Goal: Task Accomplishment & Management: Use online tool/utility

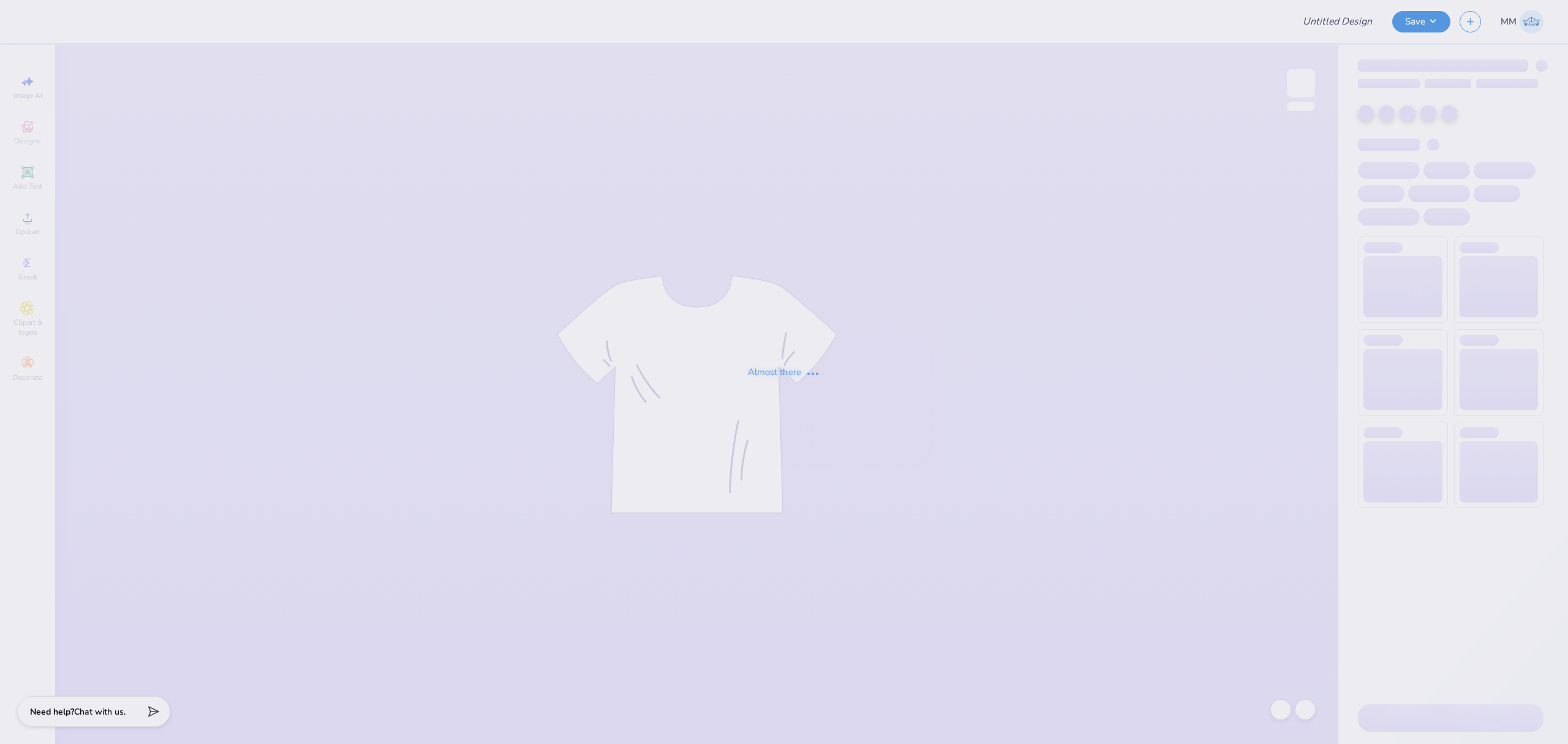
type input "AKPSI Rush Shirts!"
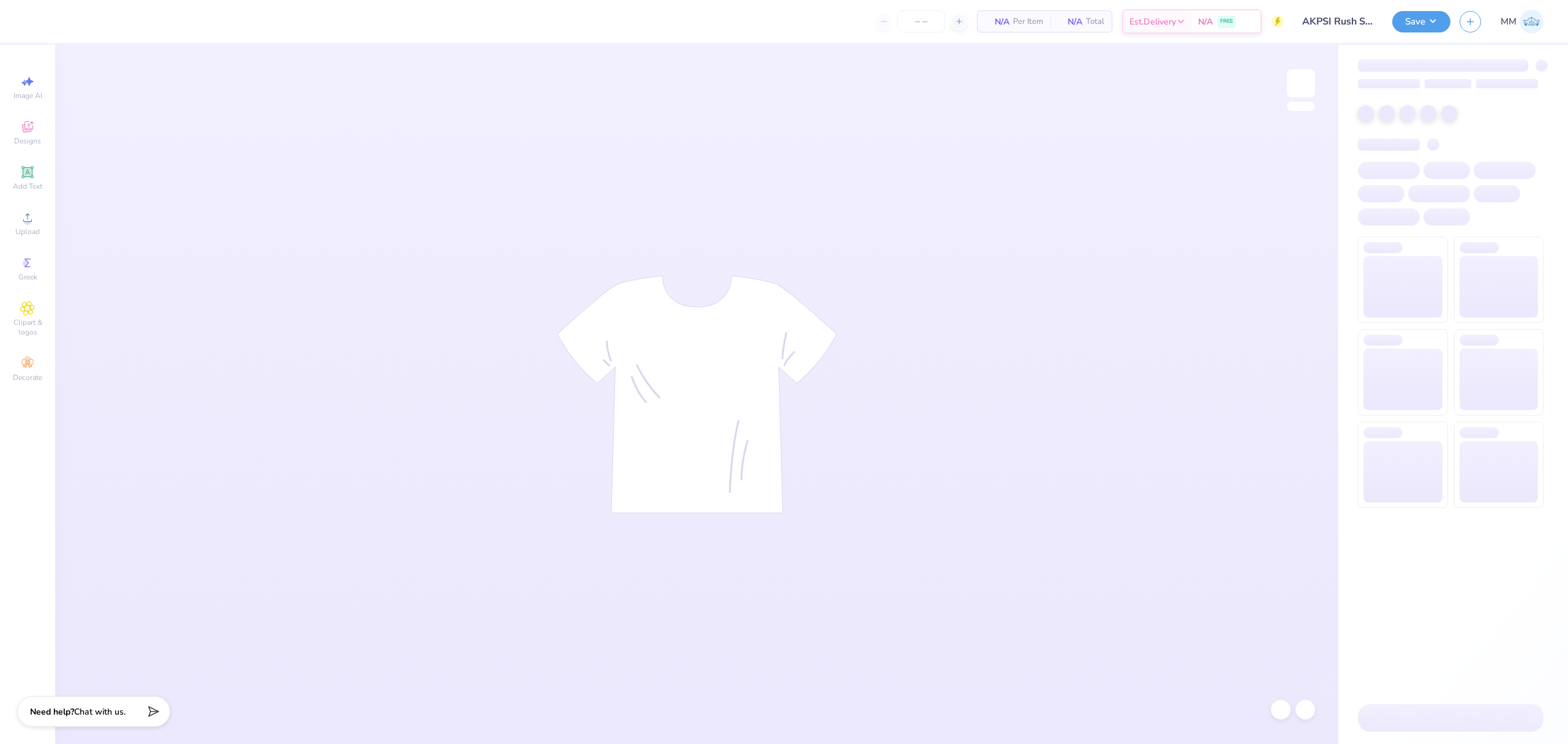
type input "12"
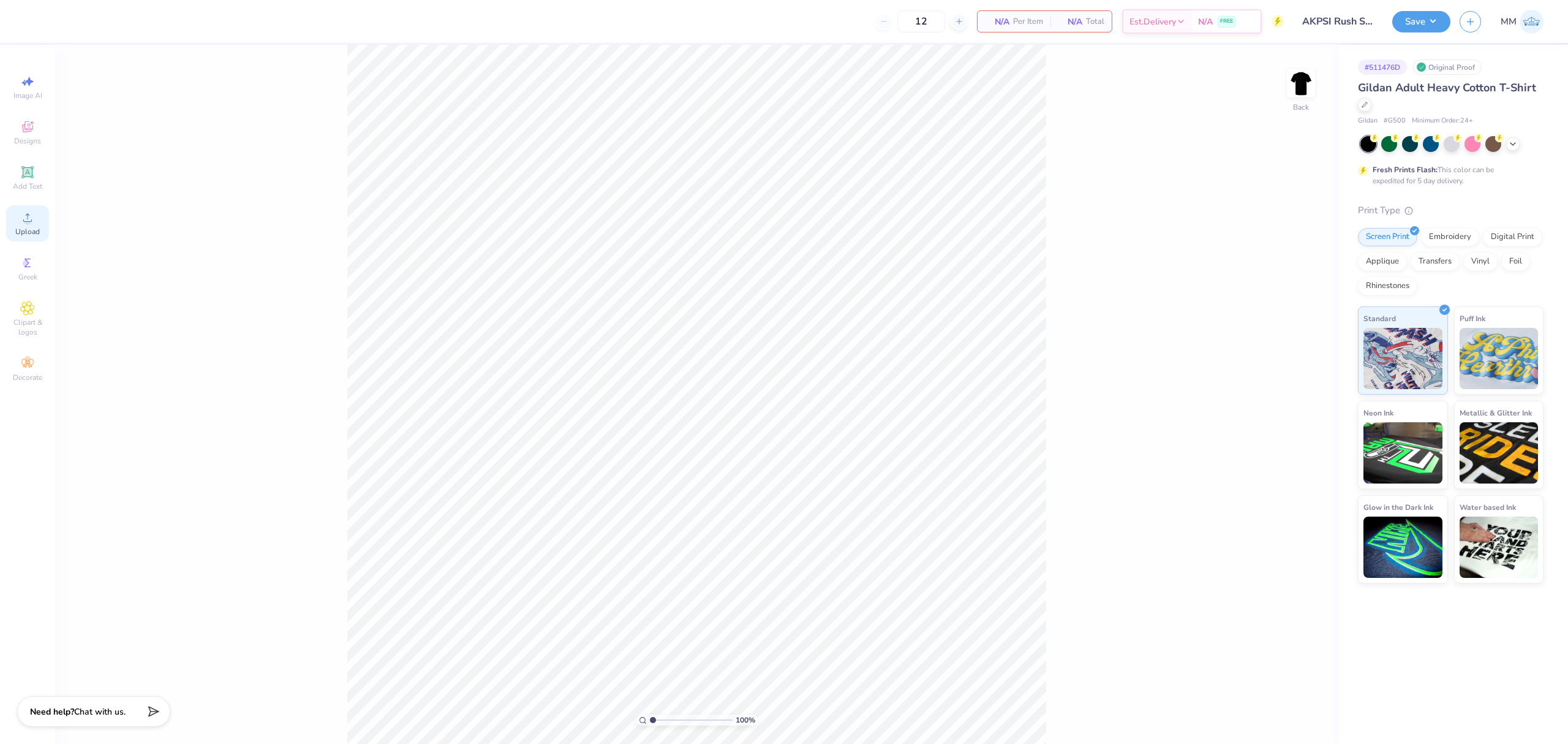
click at [33, 223] on icon at bounding box center [27, 217] width 14 height 14
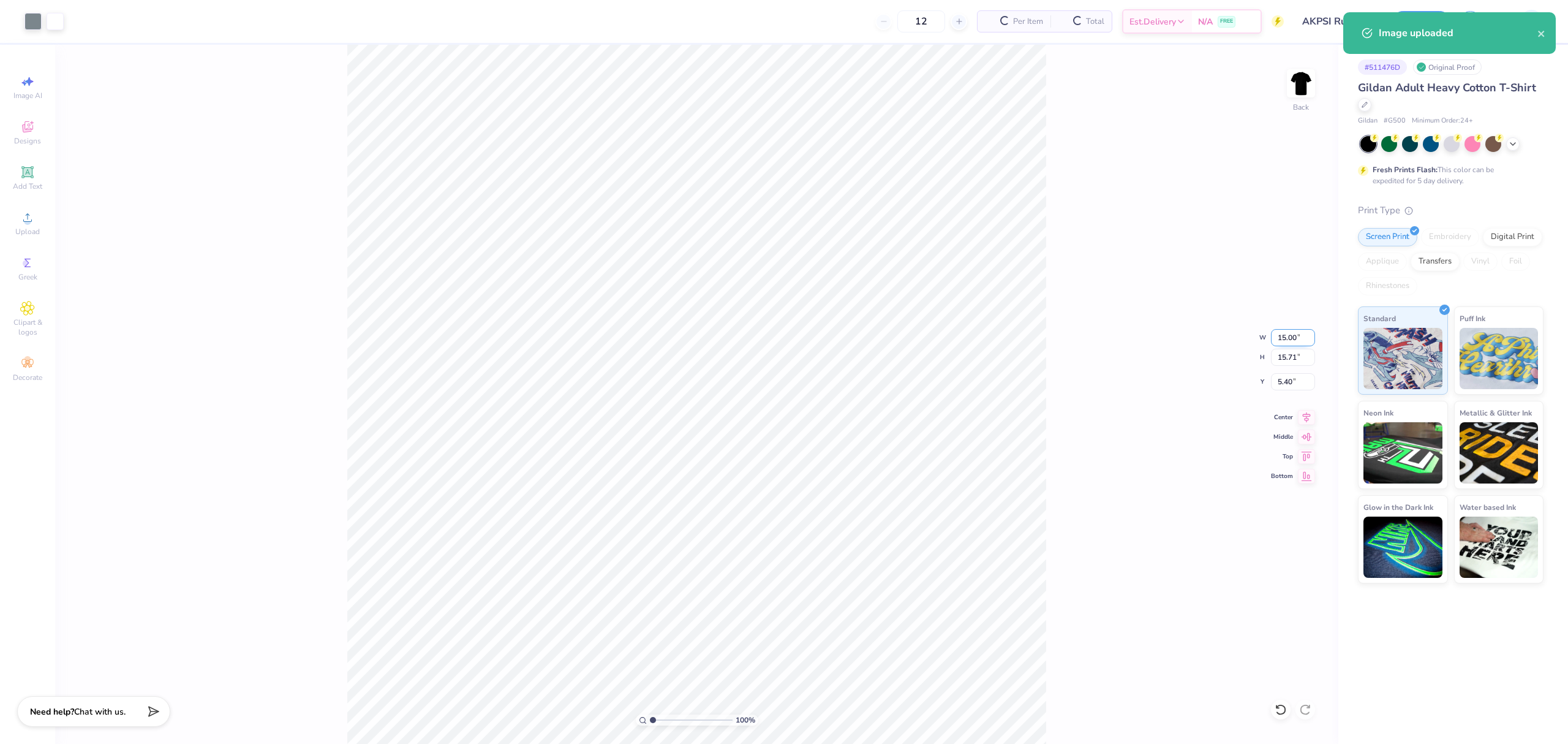
click at [1292, 341] on input "15.00" at bounding box center [1293, 337] width 44 height 17
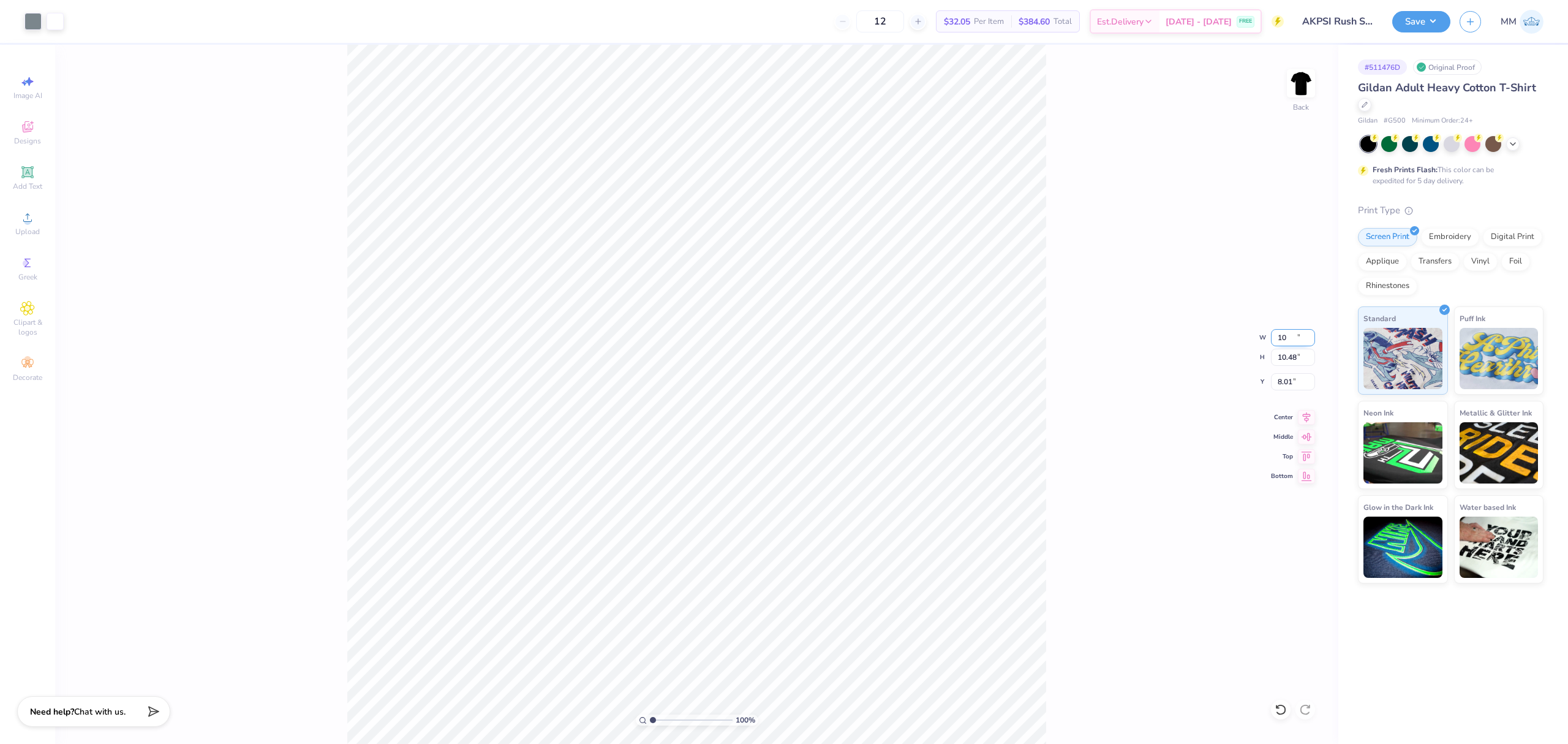
type input "10.00"
type input "10.48"
click at [1282, 388] on input "8.01" at bounding box center [1293, 382] width 44 height 17
type input "3.00"
click at [821, 273] on li "Cut" at bounding box center [831, 278] width 96 height 25
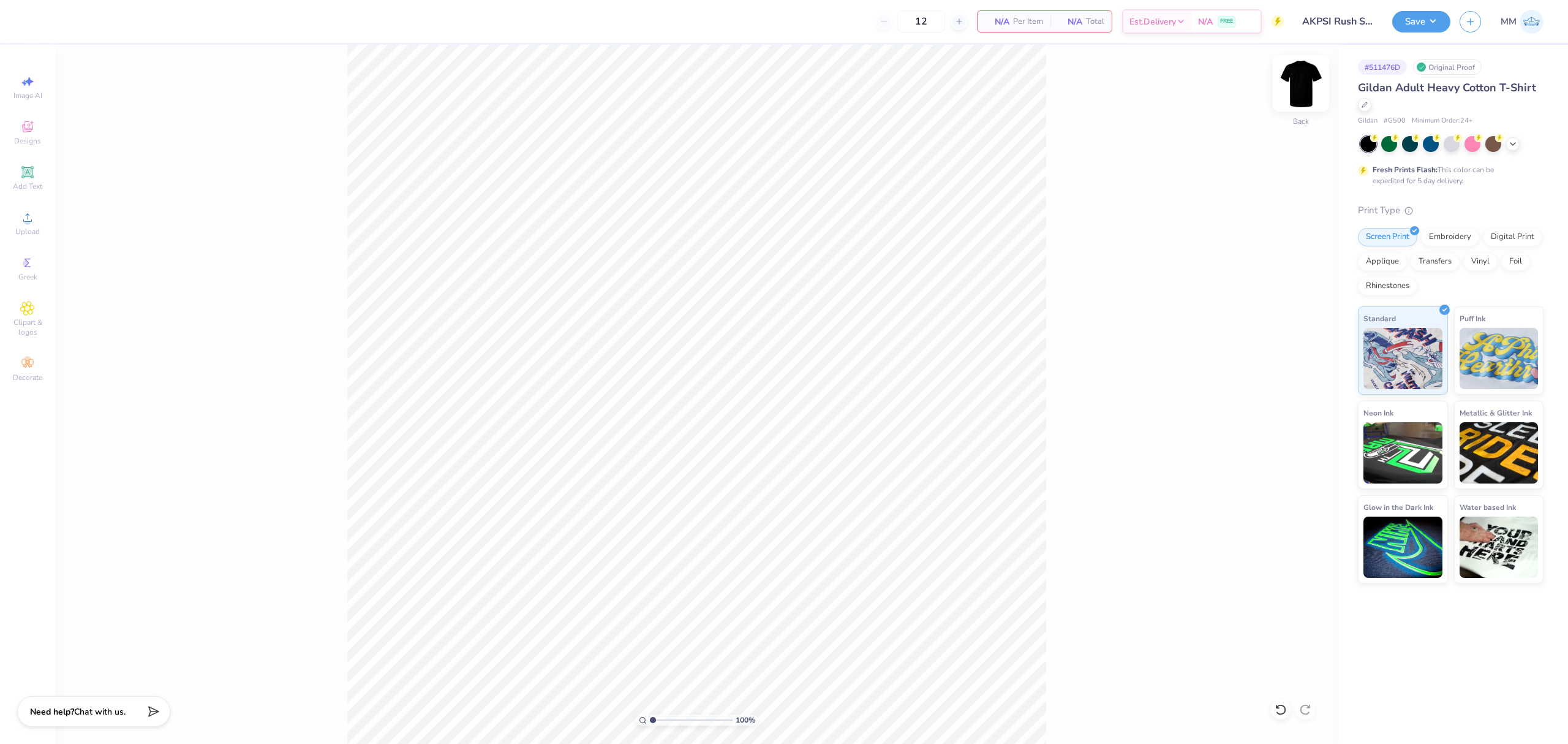
click at [1293, 86] on img at bounding box center [1301, 84] width 49 height 49
click at [804, 292] on li "Paste" at bounding box center [806, 294] width 96 height 24
type input "3.16"
click at [21, 180] on div "Add Text" at bounding box center [27, 178] width 43 height 36
type input "5.91"
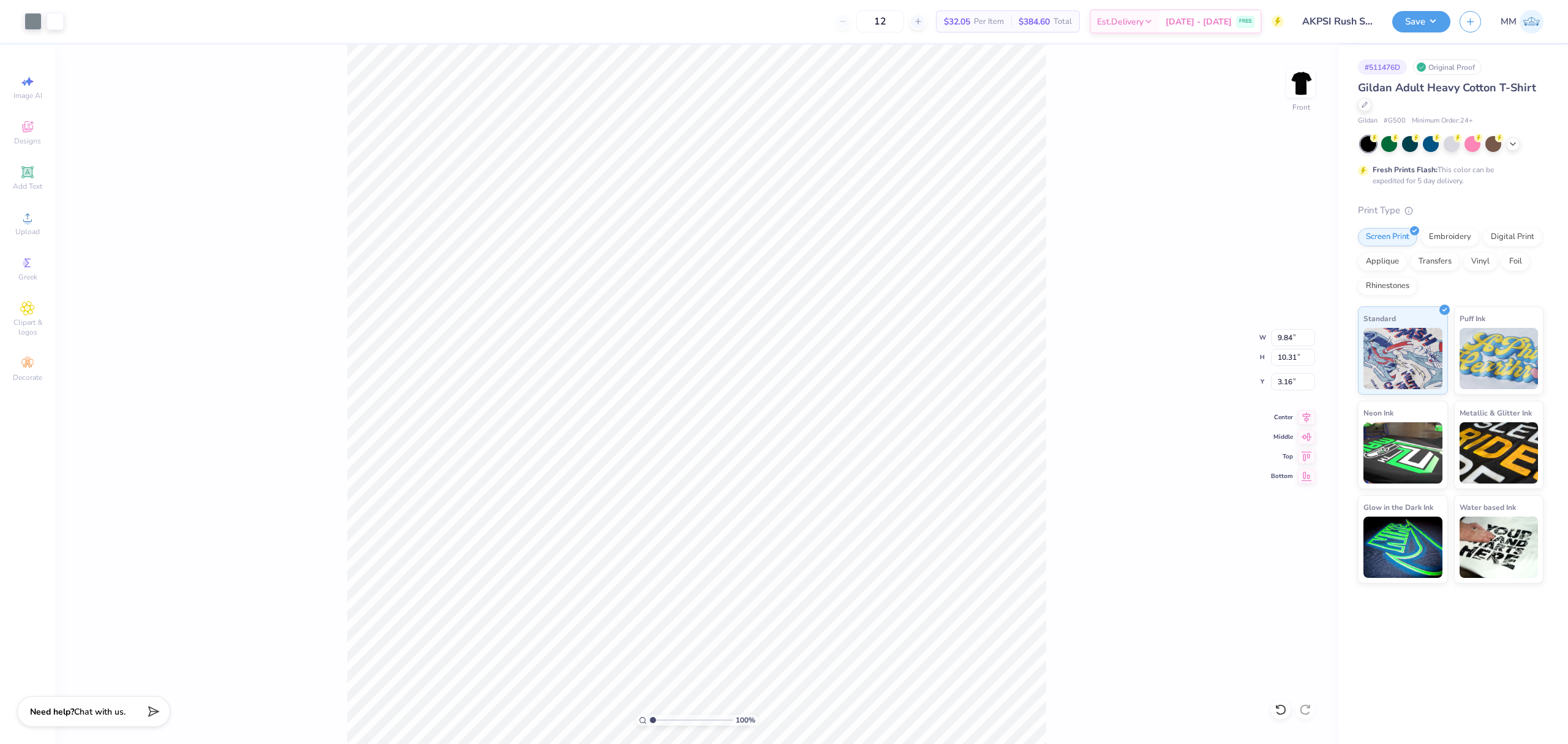
type input "1.71"
type input "13.39"
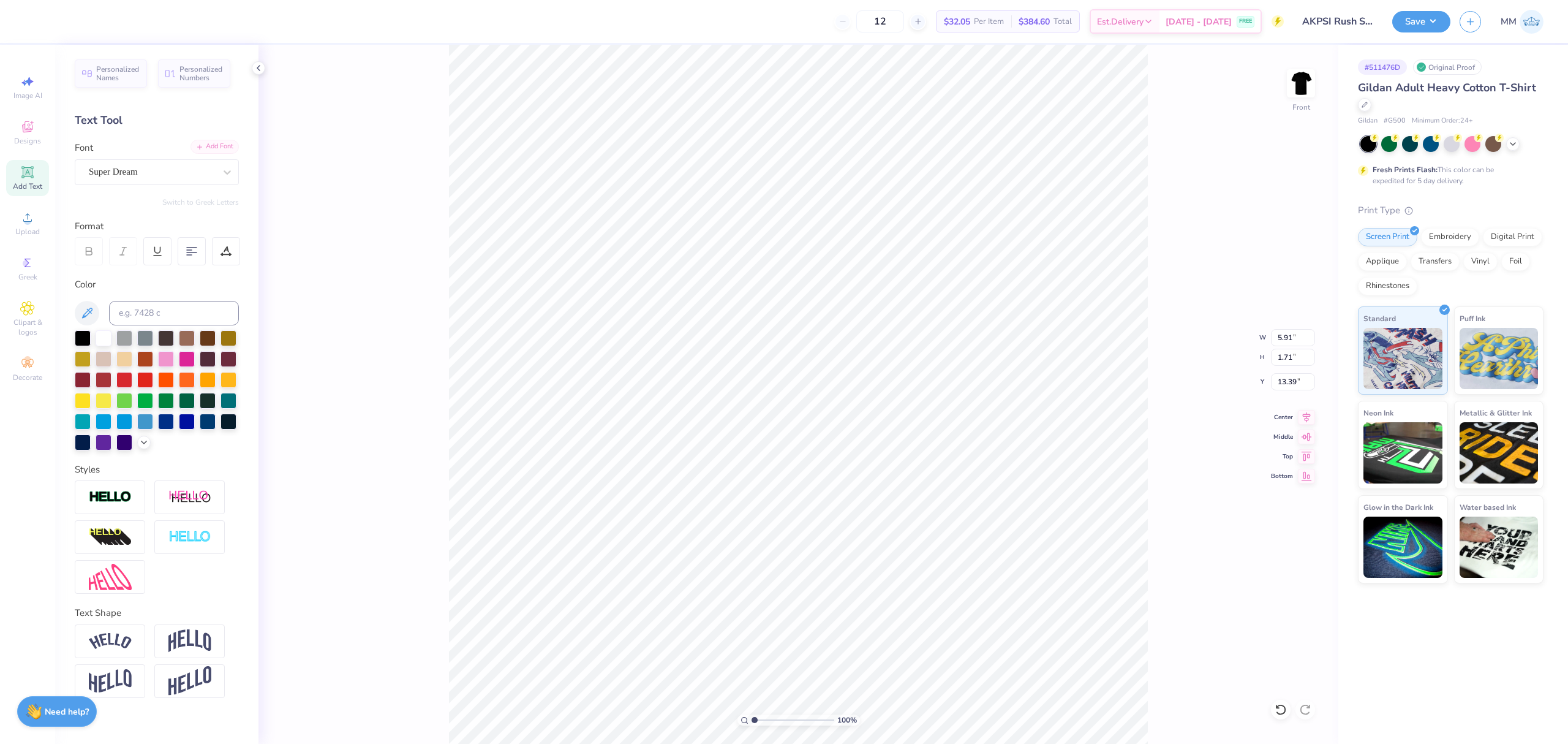
click at [229, 147] on div "Add Font" at bounding box center [215, 146] width 48 height 14
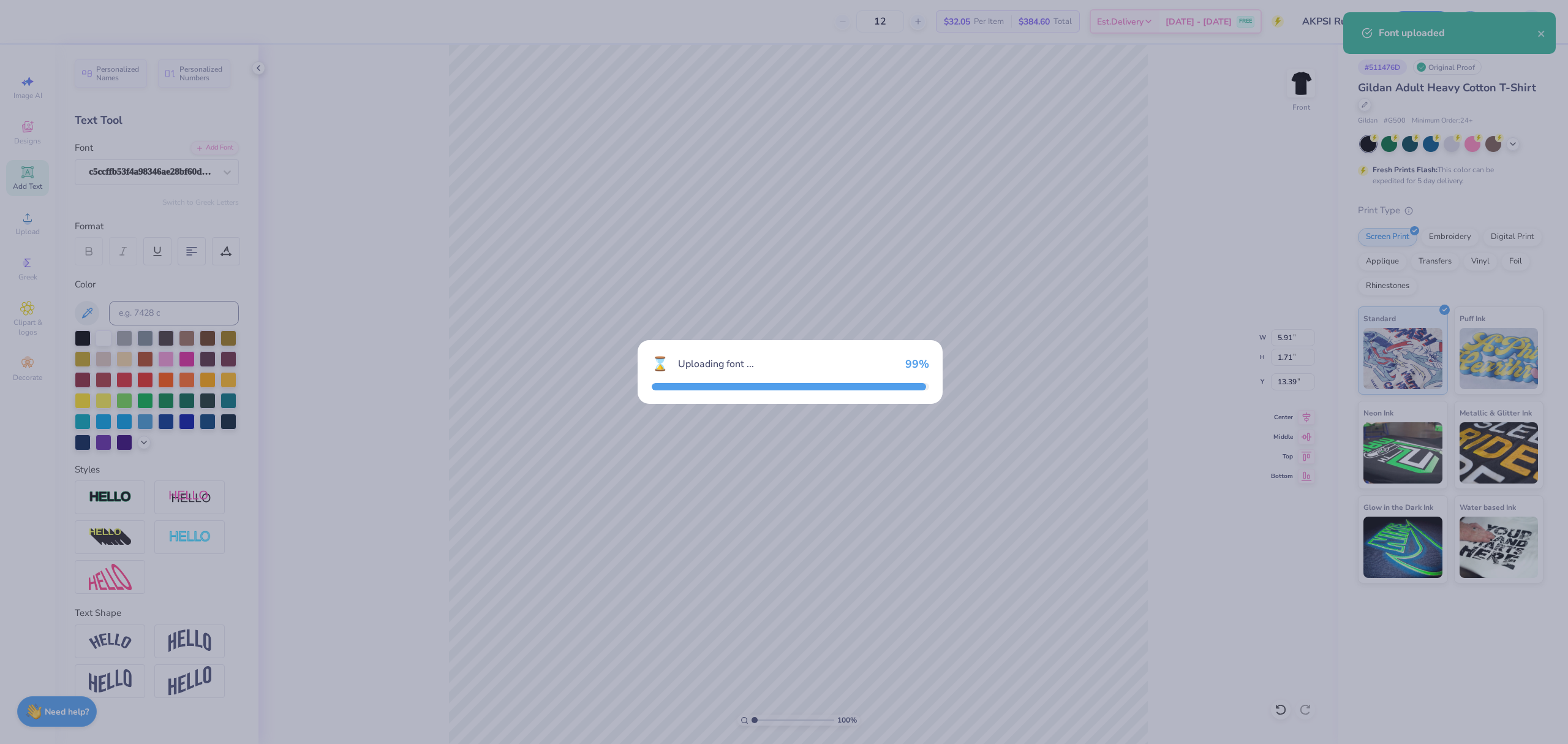
type input "5.51"
type input "1.67"
type input "13.42"
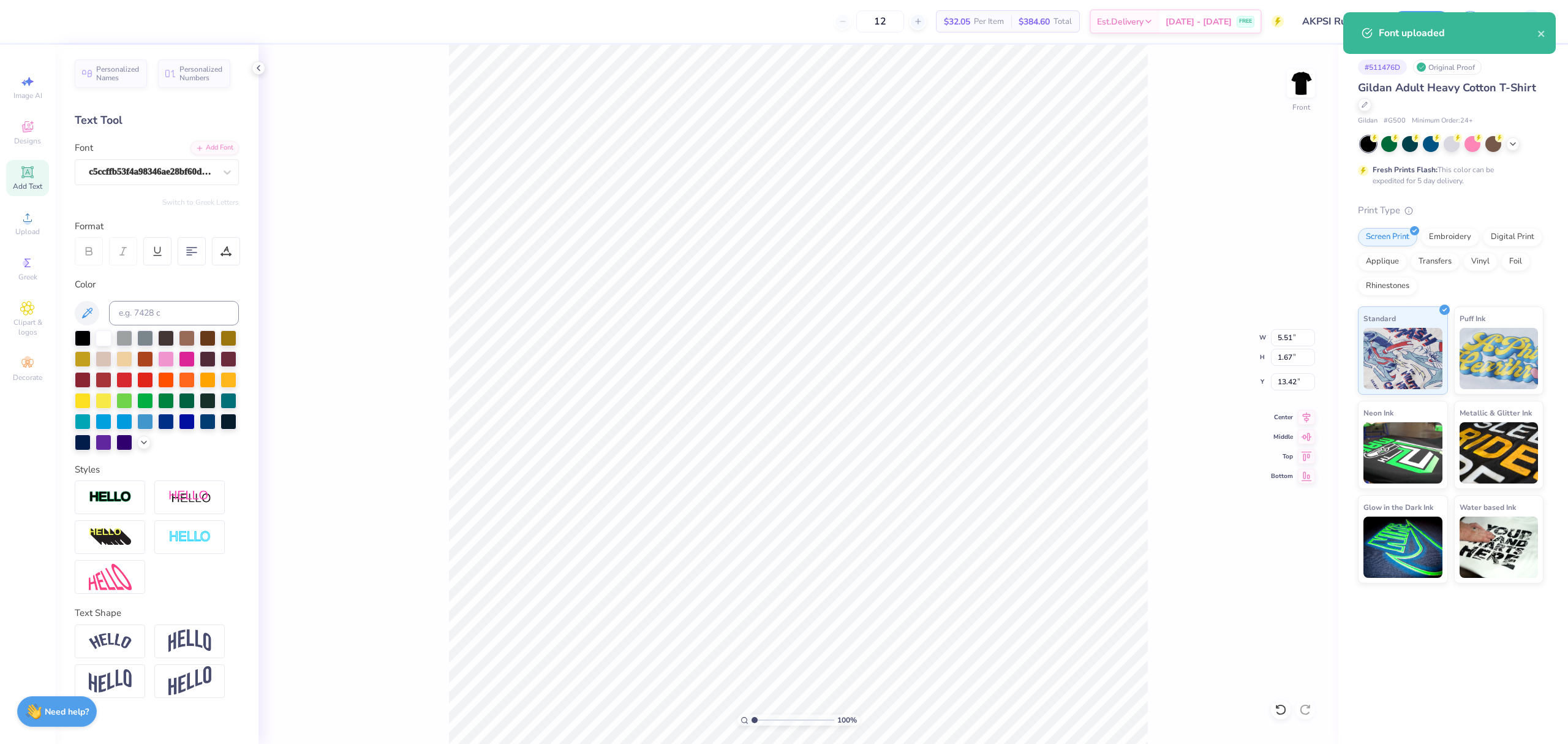
scroll to position [13, 1]
type textarea "AKPsi"
click at [1281, 335] on input "6.42" at bounding box center [1293, 337] width 44 height 17
type input "11.00"
type input "3.29"
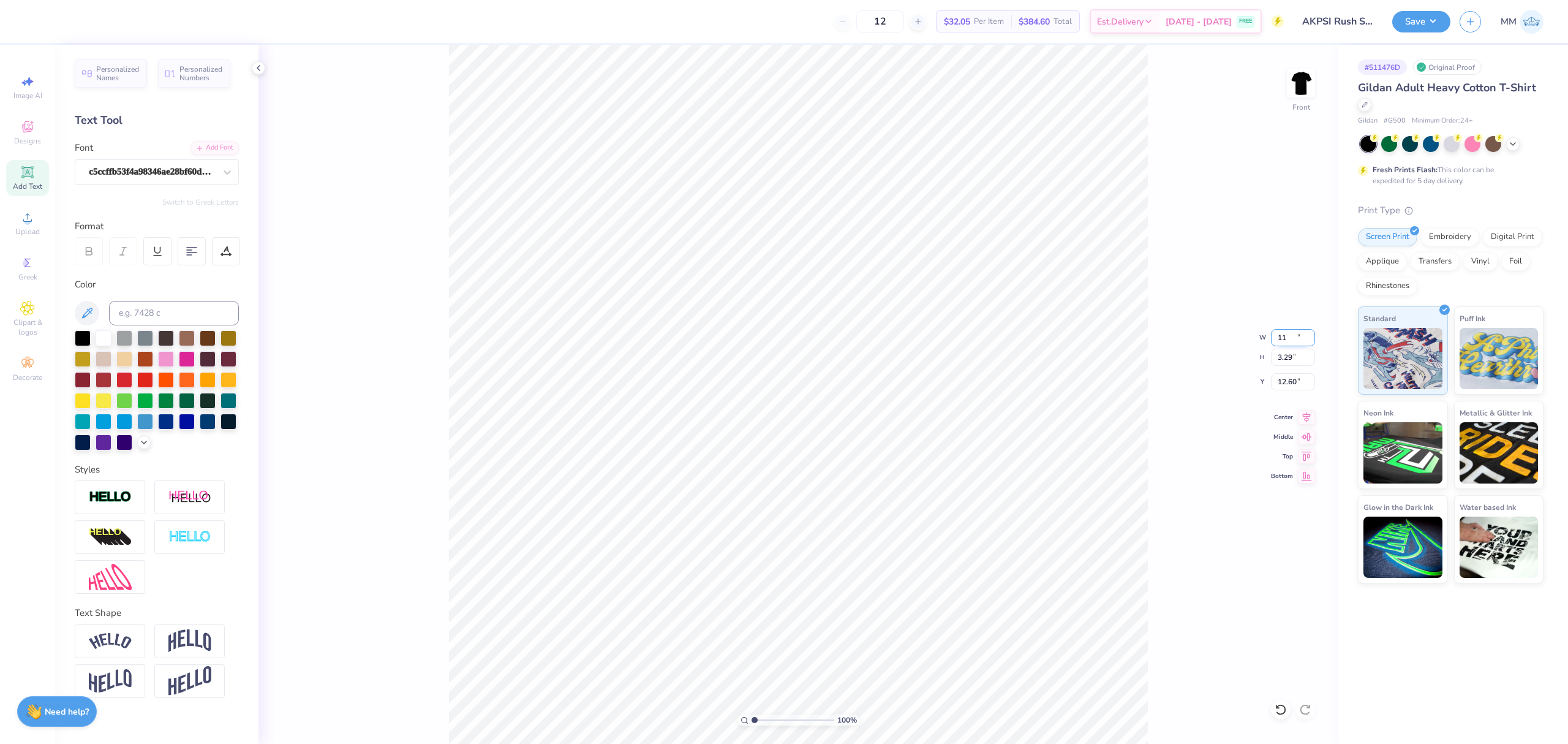
type input "12.60"
type input "9.84"
type input "10.31"
type input "3.16"
type input "8.07"
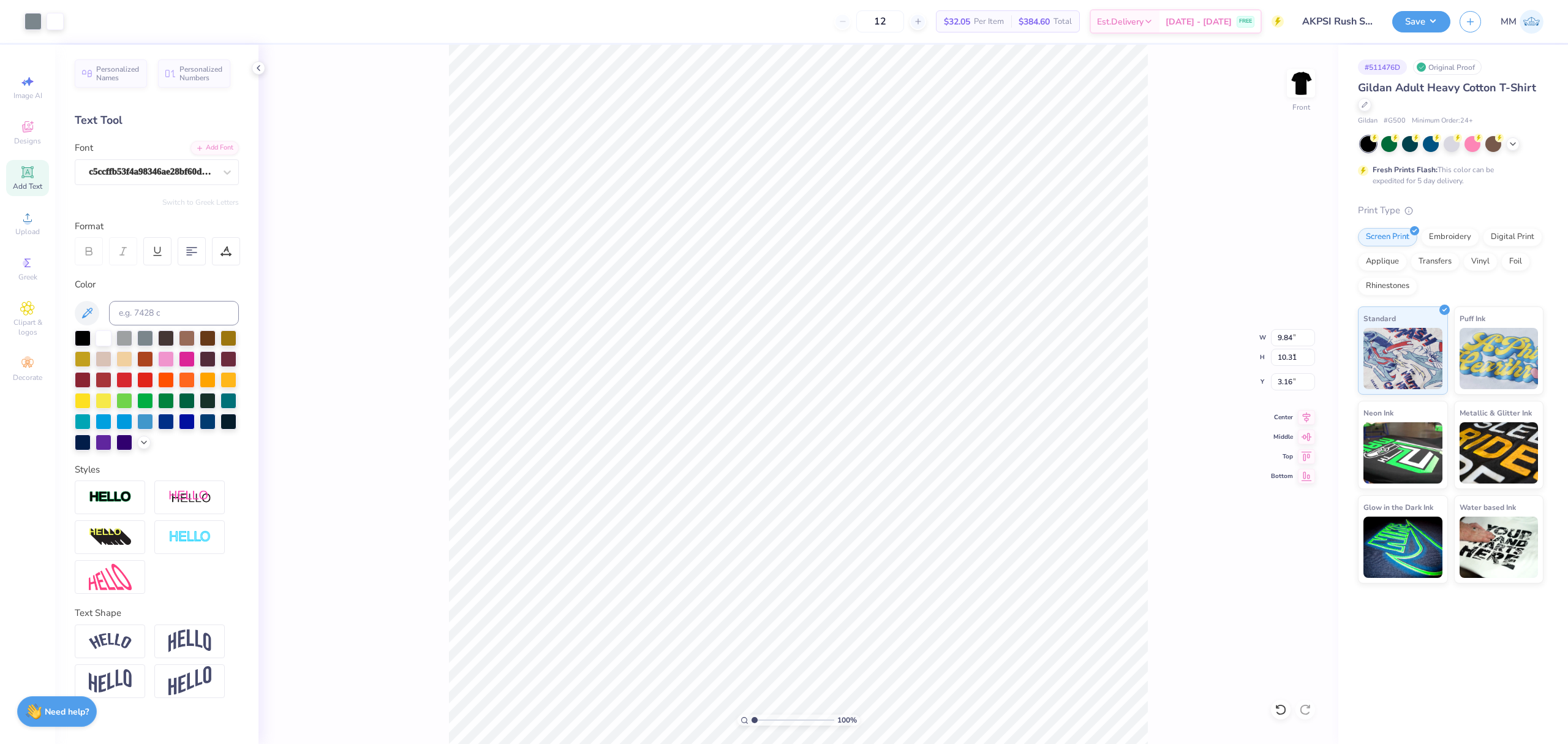
type input "8.46"
type input "4.68"
click at [1310, 413] on icon at bounding box center [1306, 414] width 17 height 14
click at [1303, 419] on icon at bounding box center [1306, 414] width 17 height 14
type input "8.07"
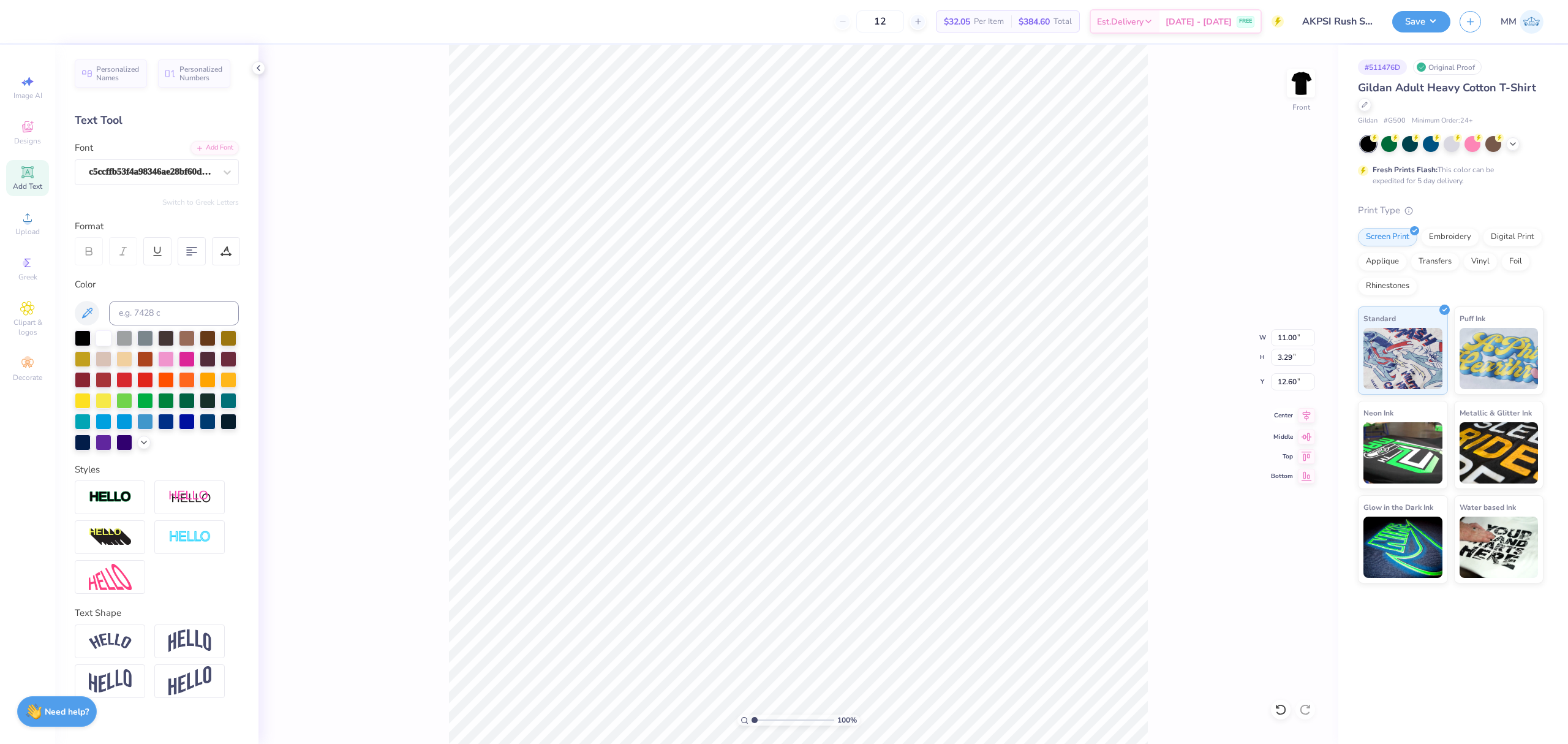
type input "8.46"
type input "4.68"
click at [1304, 413] on icon at bounding box center [1307, 415] width 8 height 10
click at [860, 494] on li "Duplicate" at bounding box center [875, 501] width 96 height 24
type input "17.20"
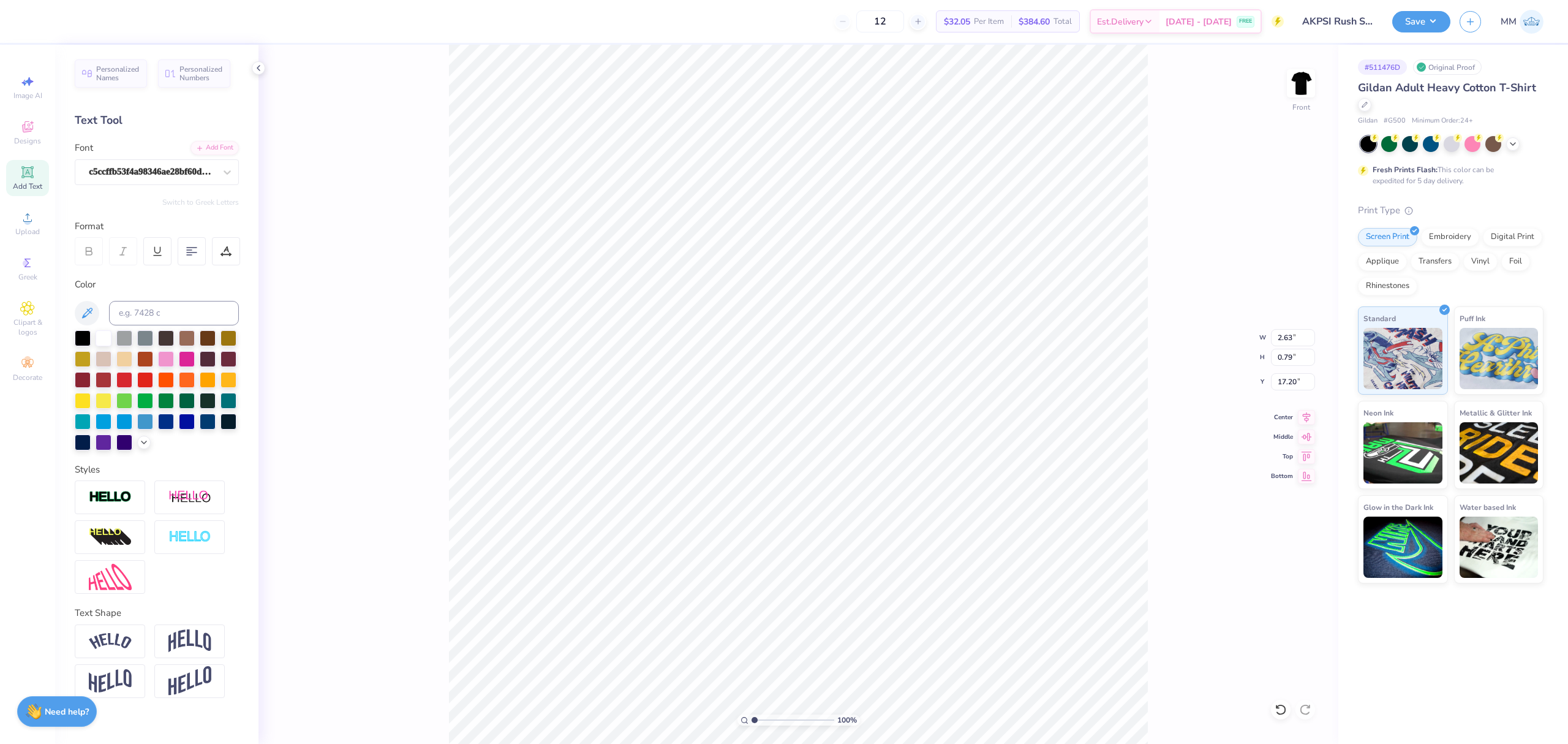
type input "2.63"
type input "0.79"
type input "19.71"
type textarea "FALL 2025"
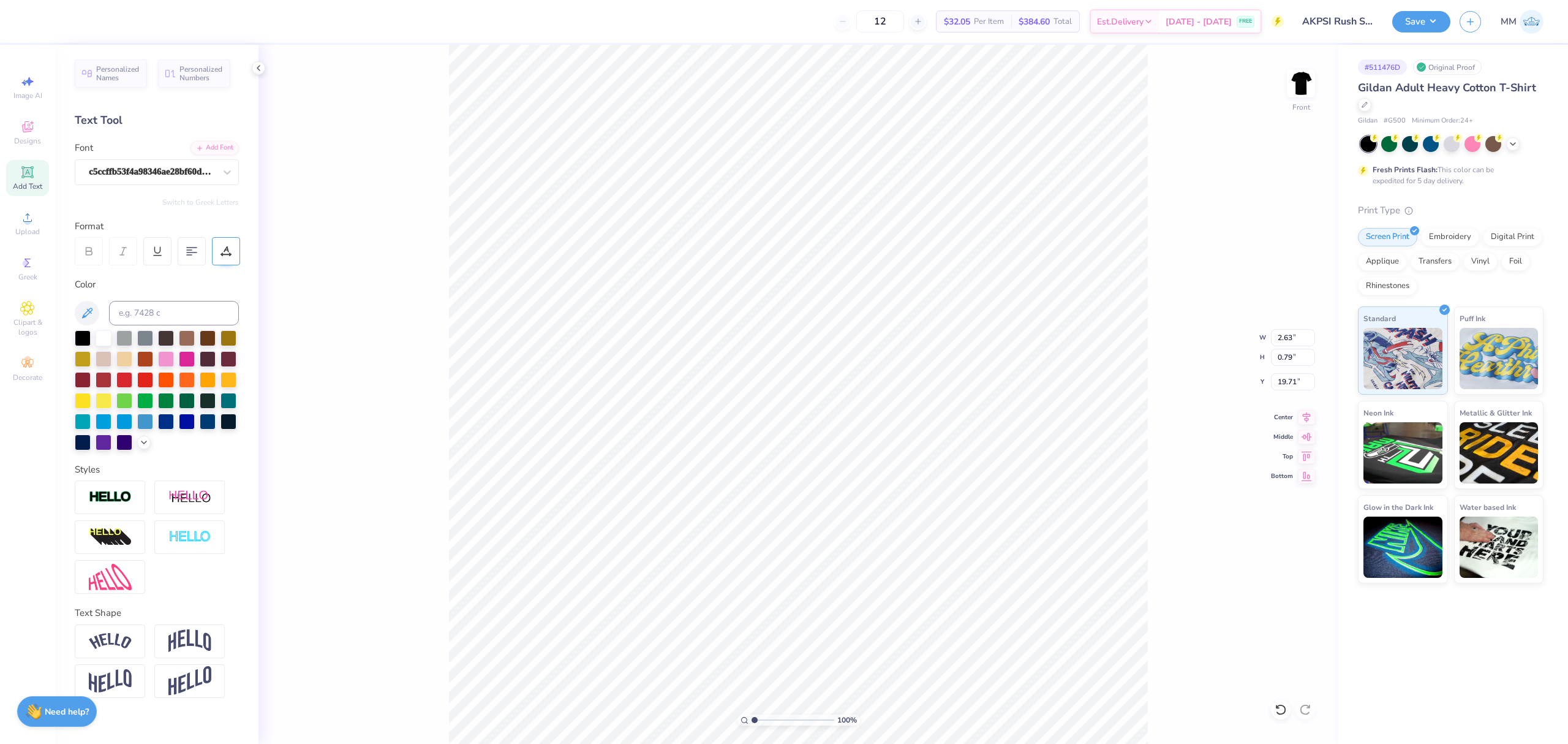
click at [223, 260] on div at bounding box center [226, 252] width 28 height 29
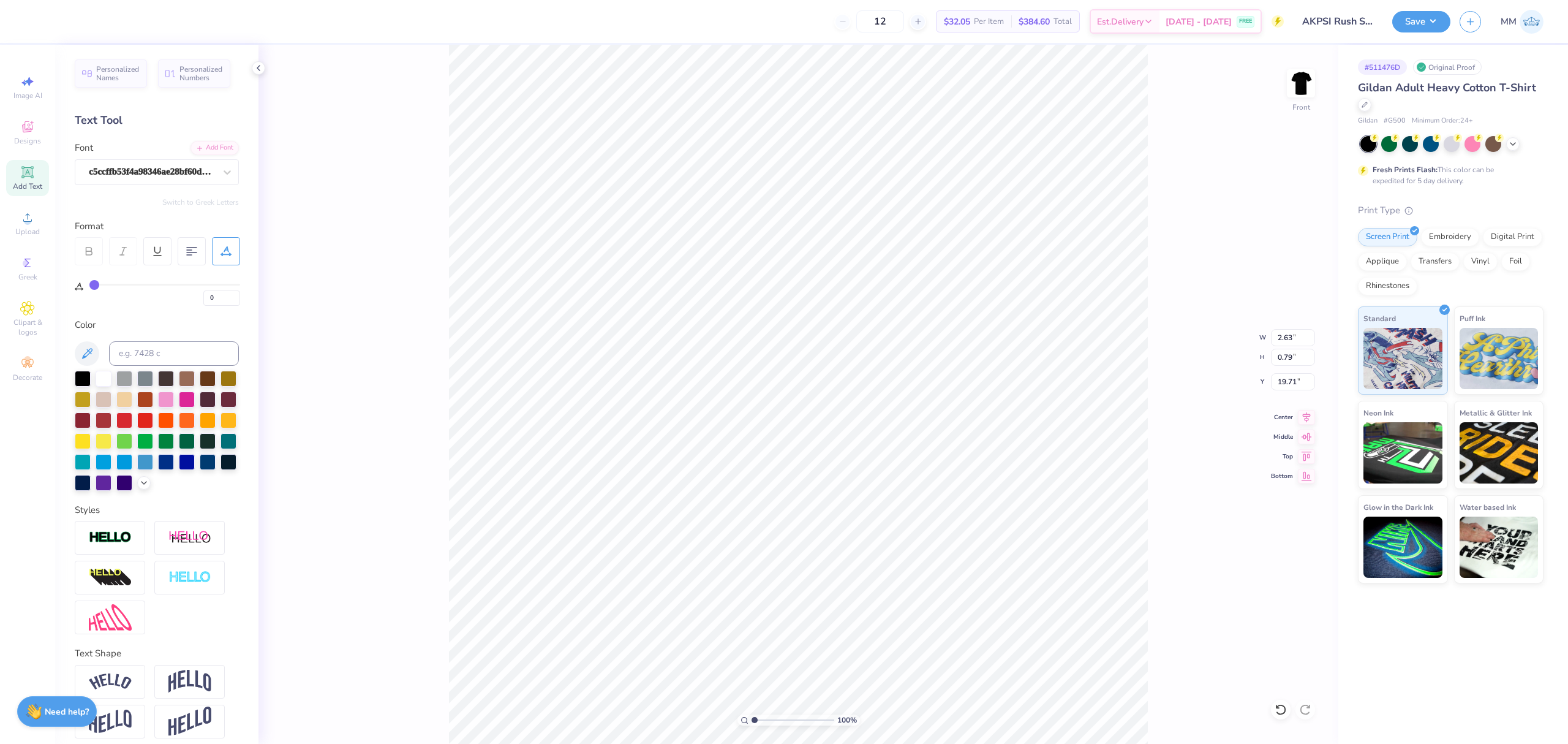
type input "3"
type input "13"
type input "27"
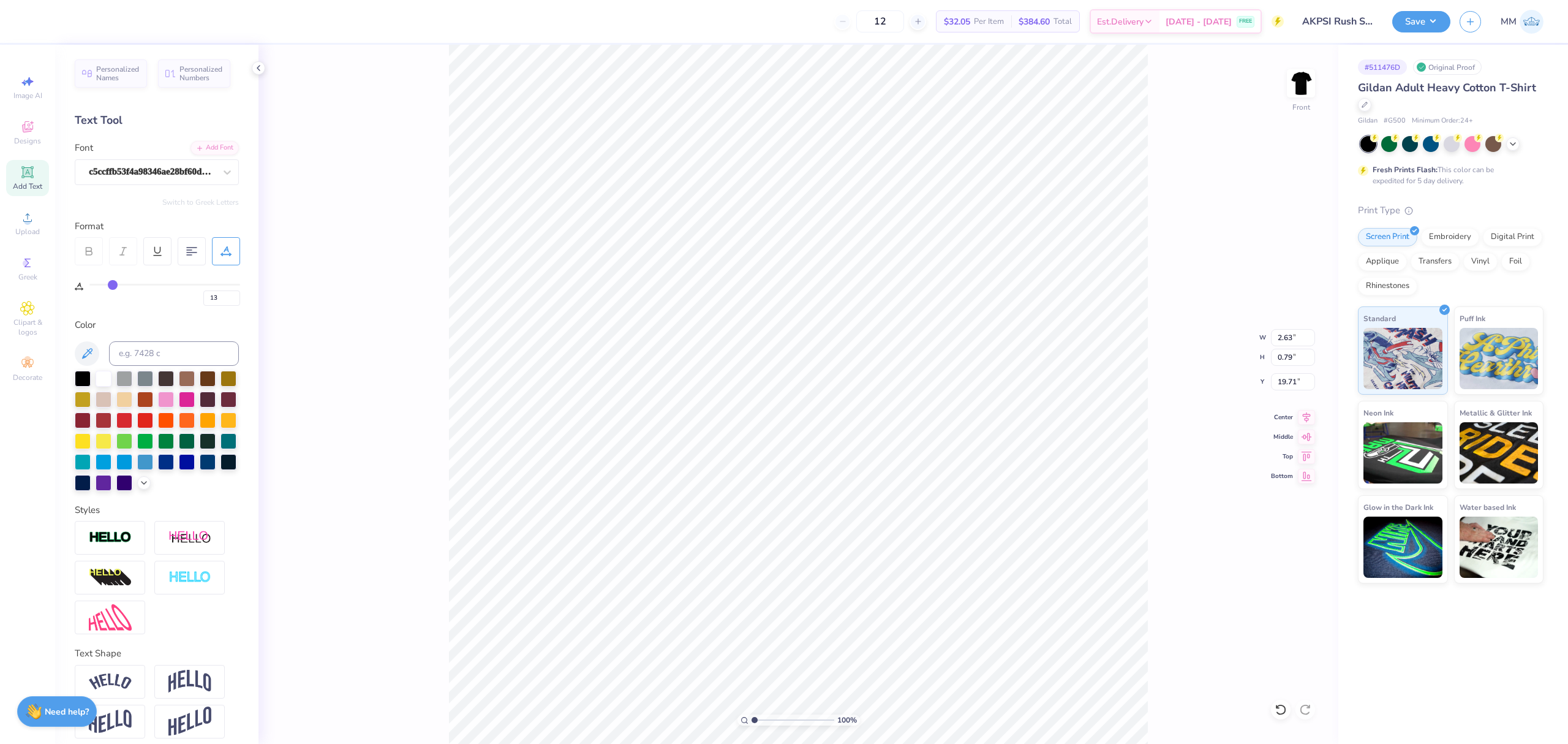
type input "27"
type input "38"
type input "47"
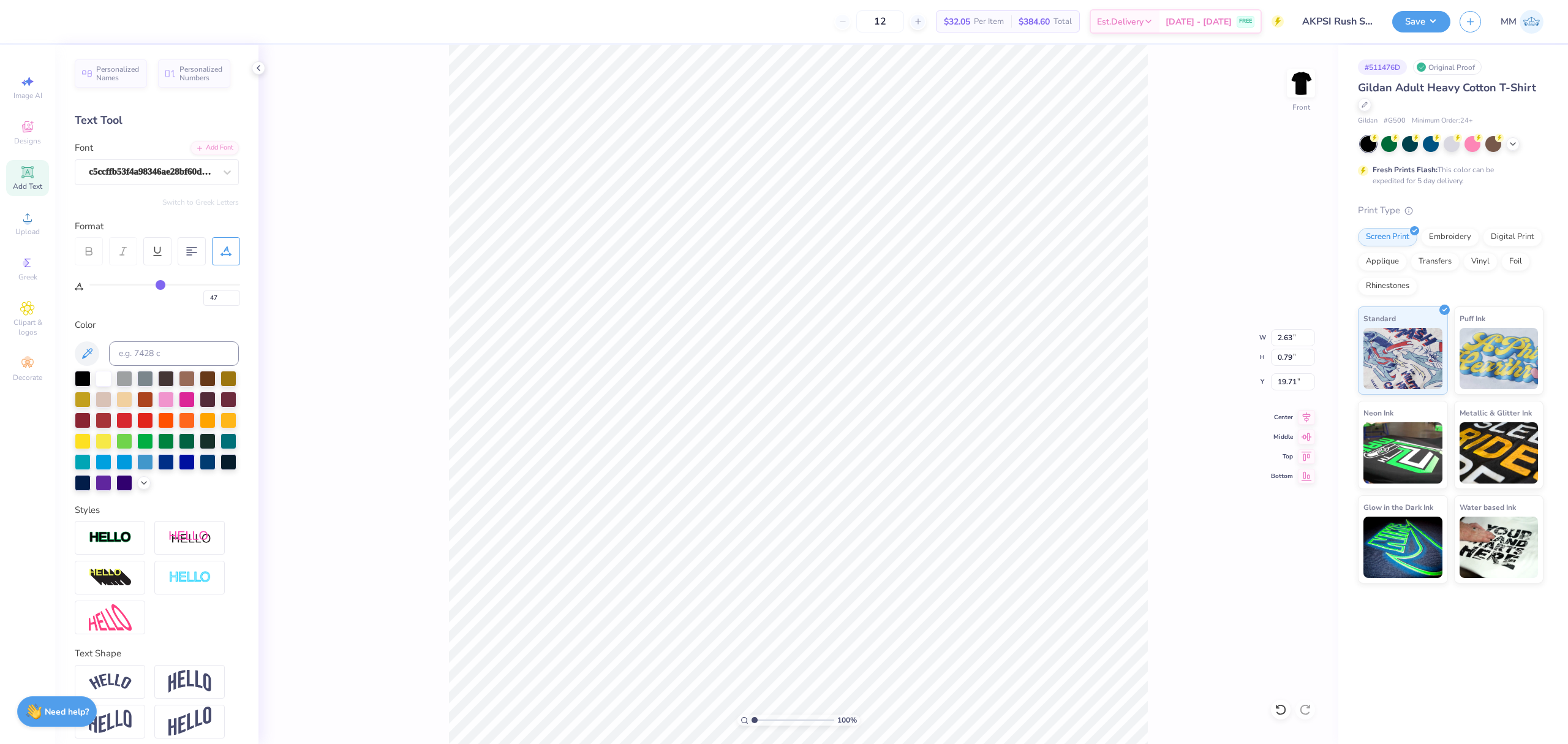
type input "54"
type input "59"
type input "65"
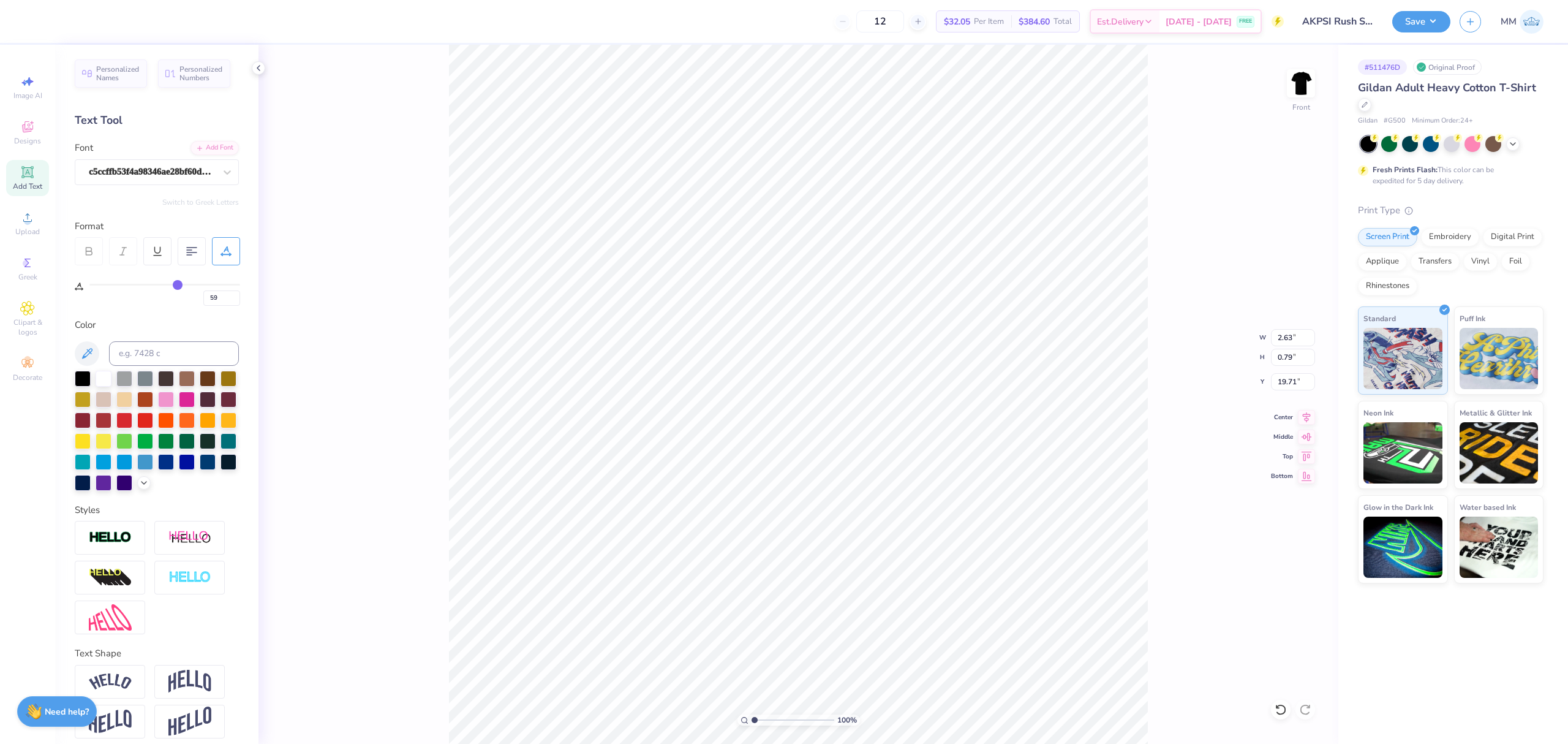
type input "65"
type input "70"
type input "76"
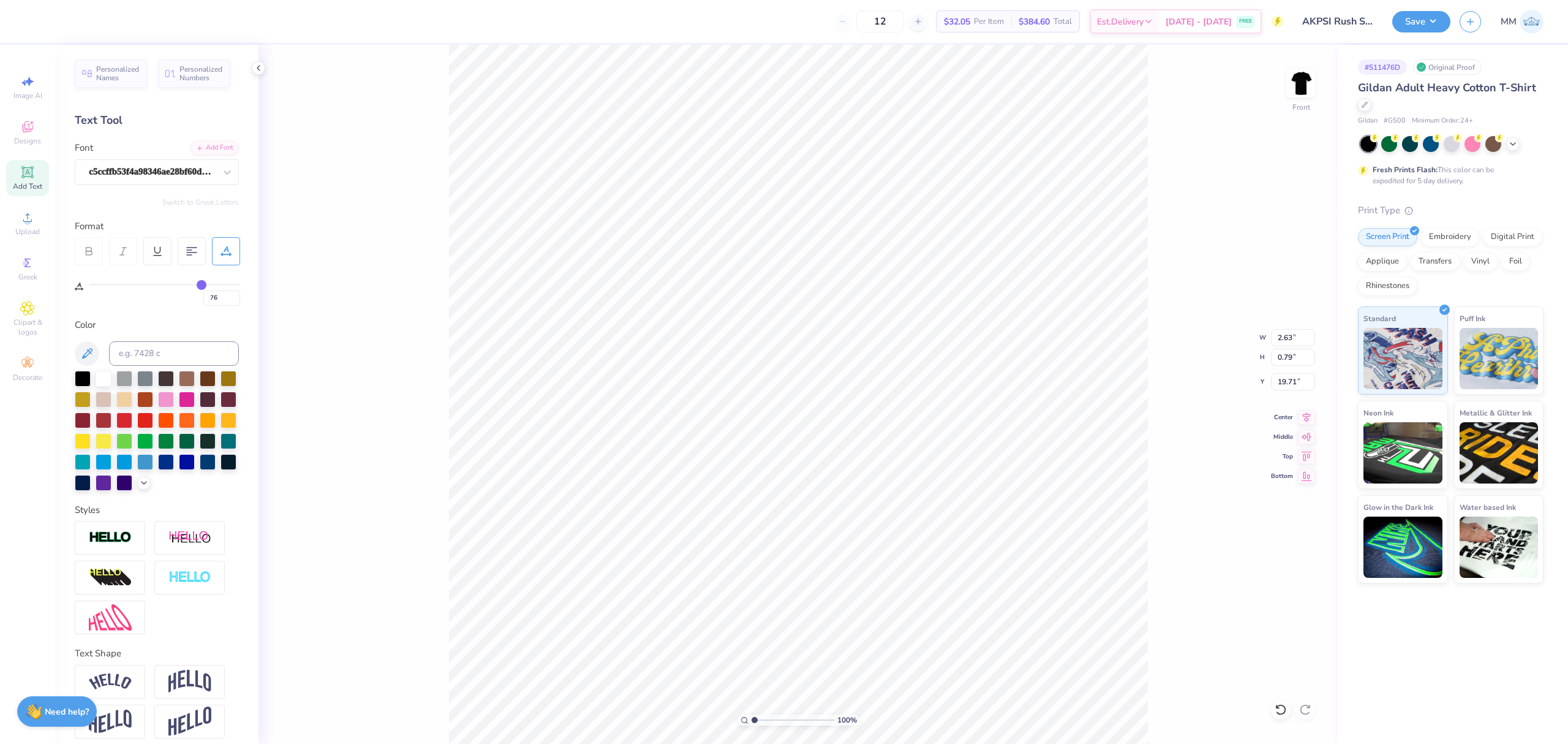
type input "82"
type input "87"
type input "92"
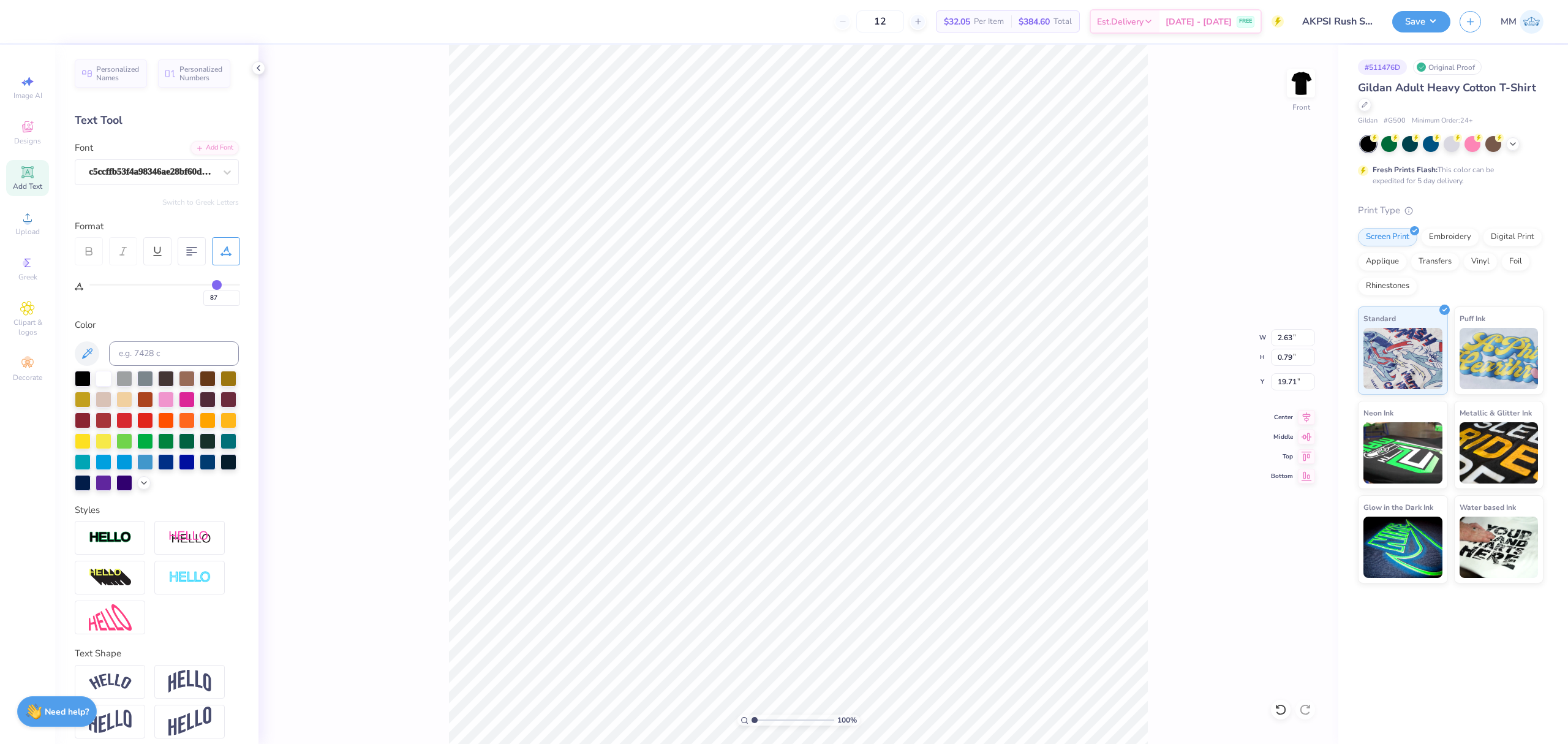
type input "92"
type input "97"
type input "100"
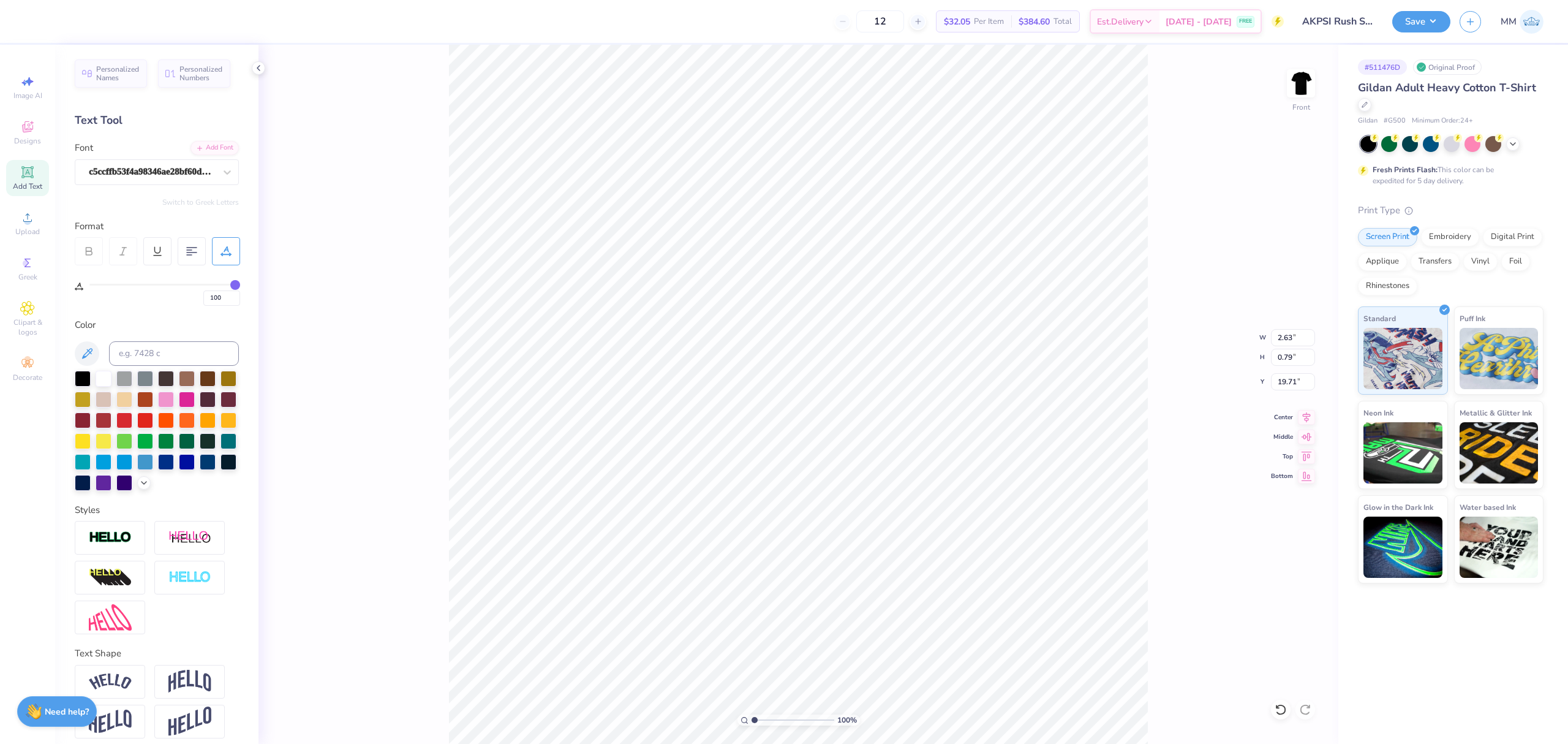
drag, startPoint x: 92, startPoint y: 285, endPoint x: 301, endPoint y: 296, distance: 209.3
type input "100"
click at [240, 285] on input "range" at bounding box center [164, 285] width 151 height 2
type input "16.27"
type input "10.82"
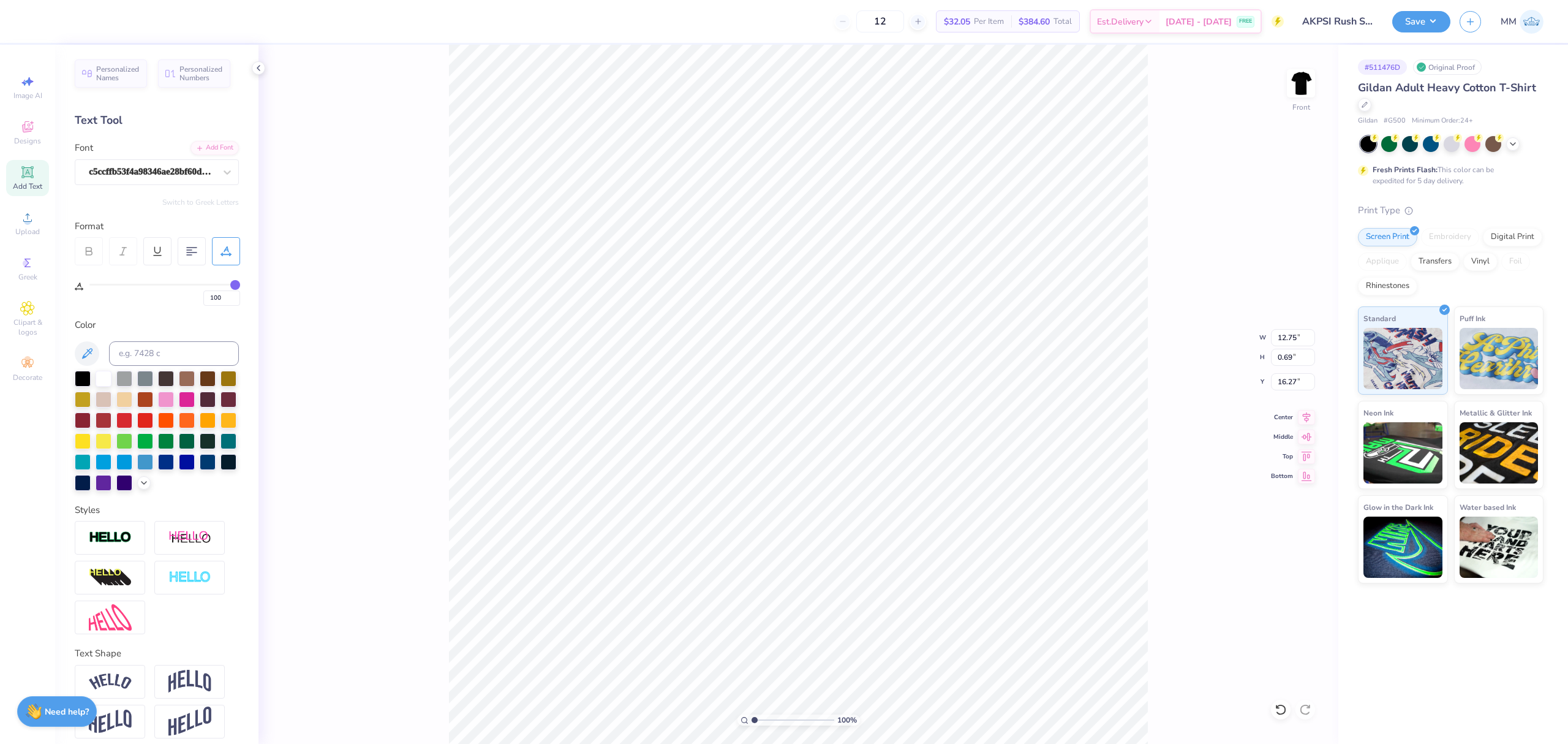
type input "0.59"
type input "0"
type input "100"
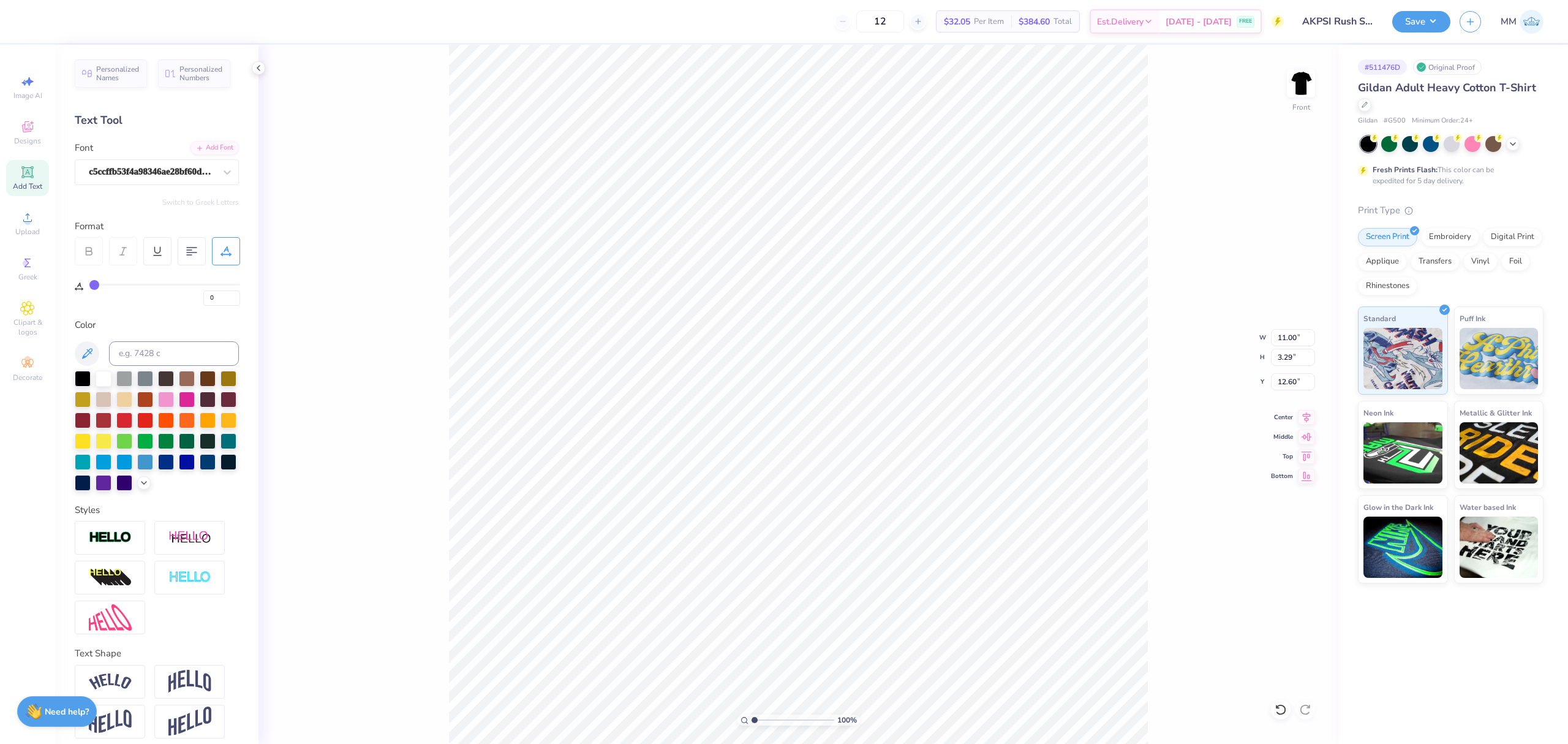
type input "10.82"
type input "0.59"
type input "16.27"
click at [1291, 334] on input "10.82" at bounding box center [1293, 337] width 44 height 17
type input "11.00"
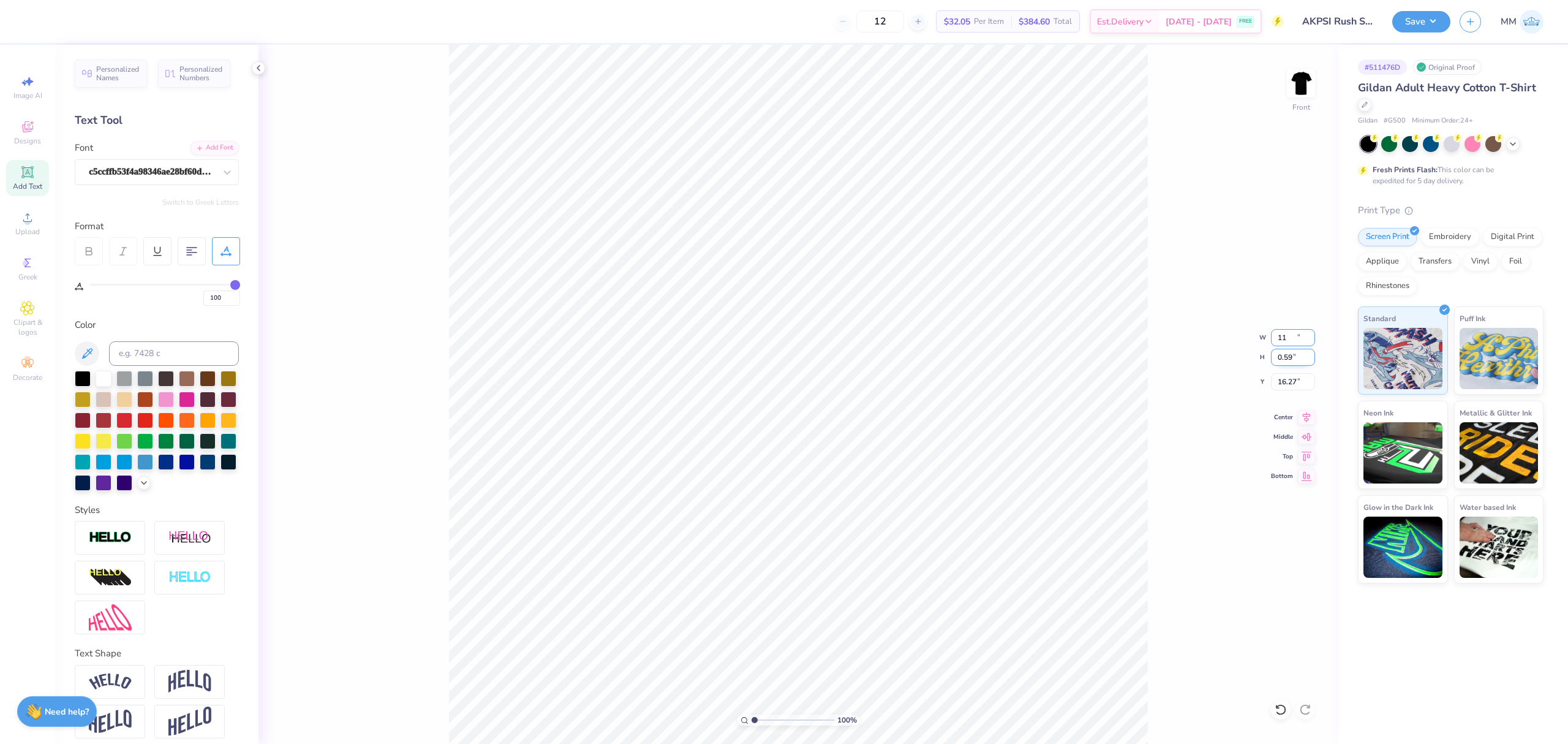
type input "0.60"
type input "16.26"
type input "2.43"
click at [765, 720] on input "range" at bounding box center [792, 720] width 83 height 11
type input "15.97"
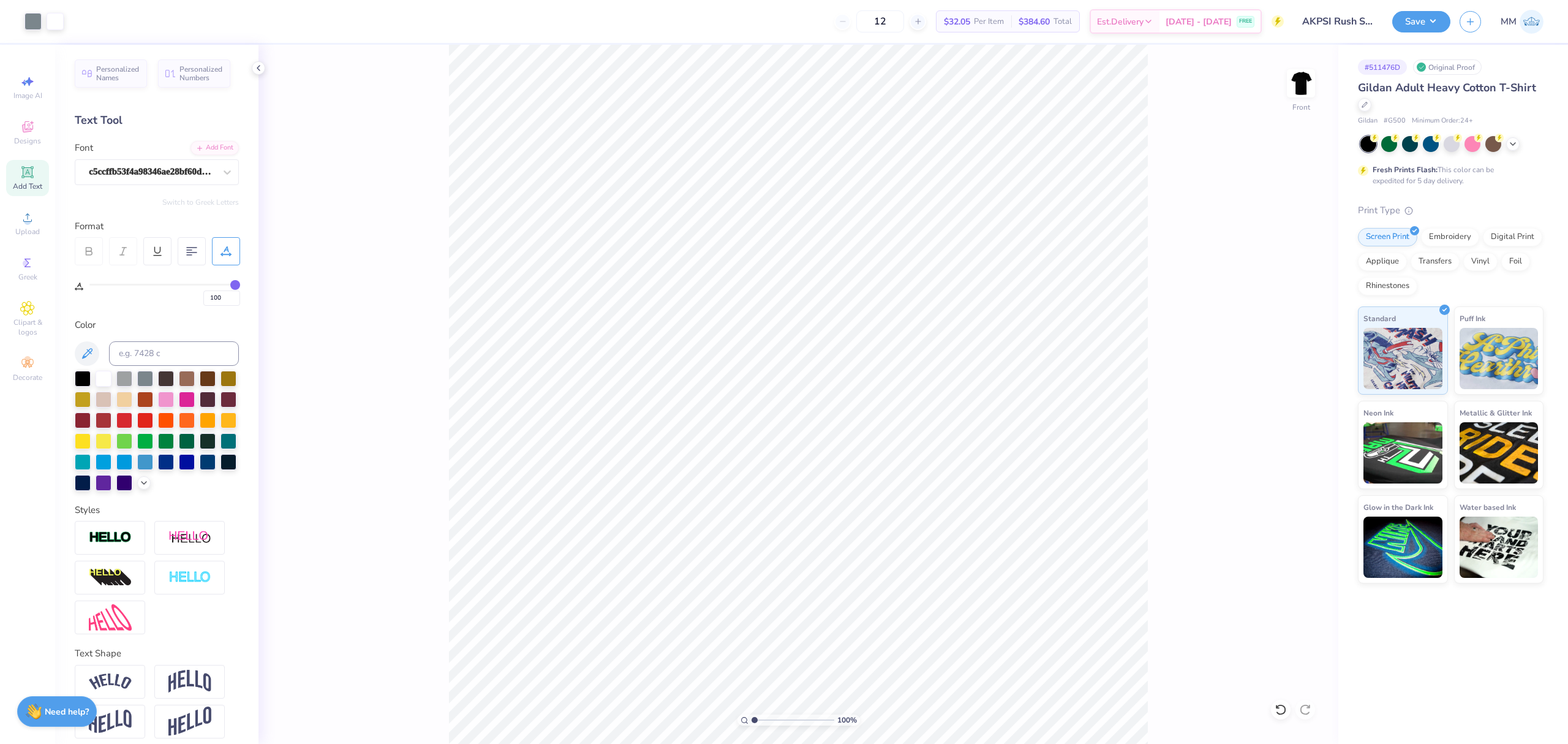
drag, startPoint x: 763, startPoint y: 719, endPoint x: 647, endPoint y: 690, distance: 119.6
type input "1"
click at [751, 715] on input "range" at bounding box center [792, 720] width 83 height 11
click at [1301, 411] on icon at bounding box center [1306, 414] width 17 height 14
click at [1306, 412] on icon at bounding box center [1307, 415] width 8 height 10
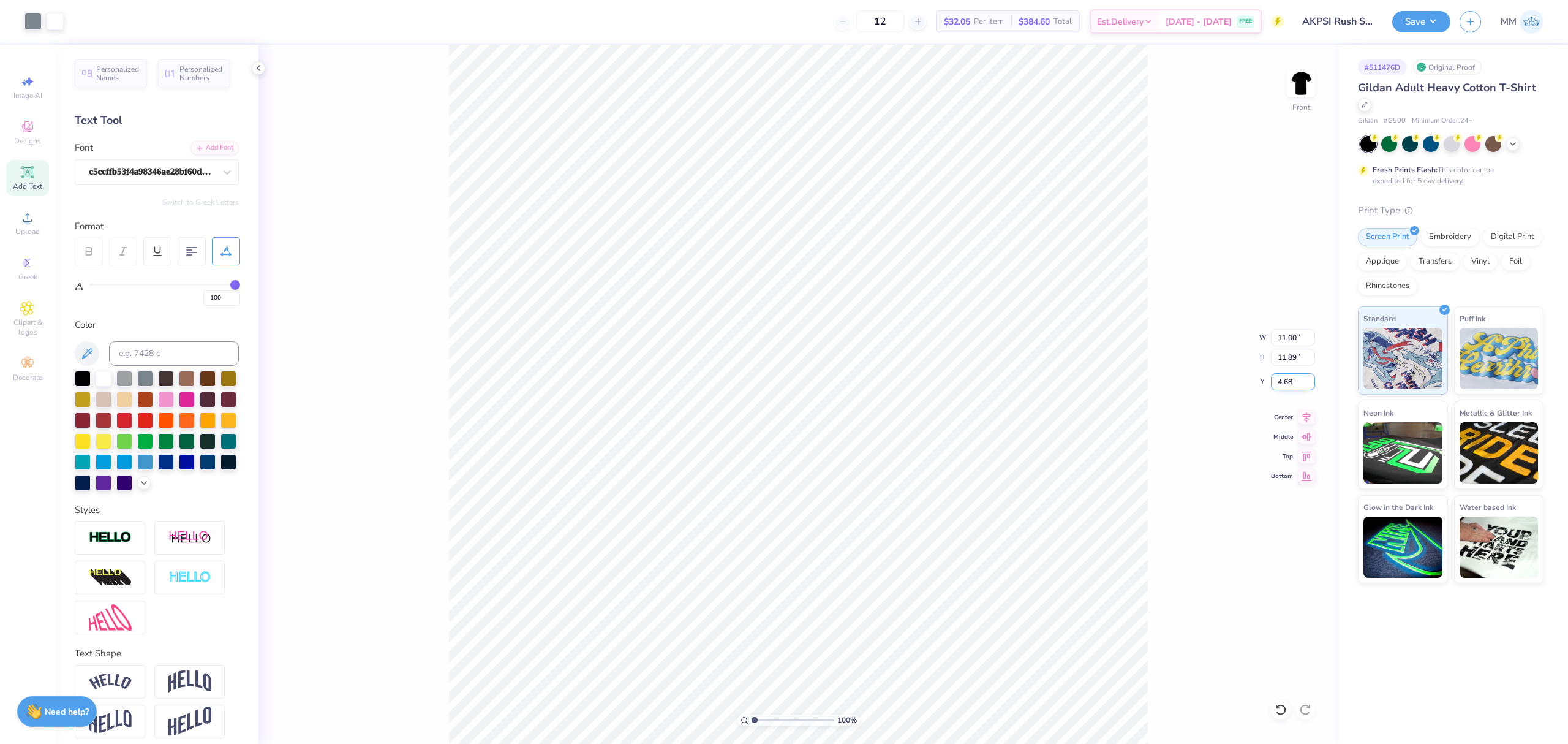
click at [1294, 378] on input "4.68" at bounding box center [1293, 382] width 44 height 17
type input "3.00"
click at [1299, 86] on img at bounding box center [1301, 84] width 49 height 49
click at [198, 149] on div "Add Font" at bounding box center [215, 146] width 48 height 14
click at [1294, 99] on img at bounding box center [1301, 84] width 49 height 49
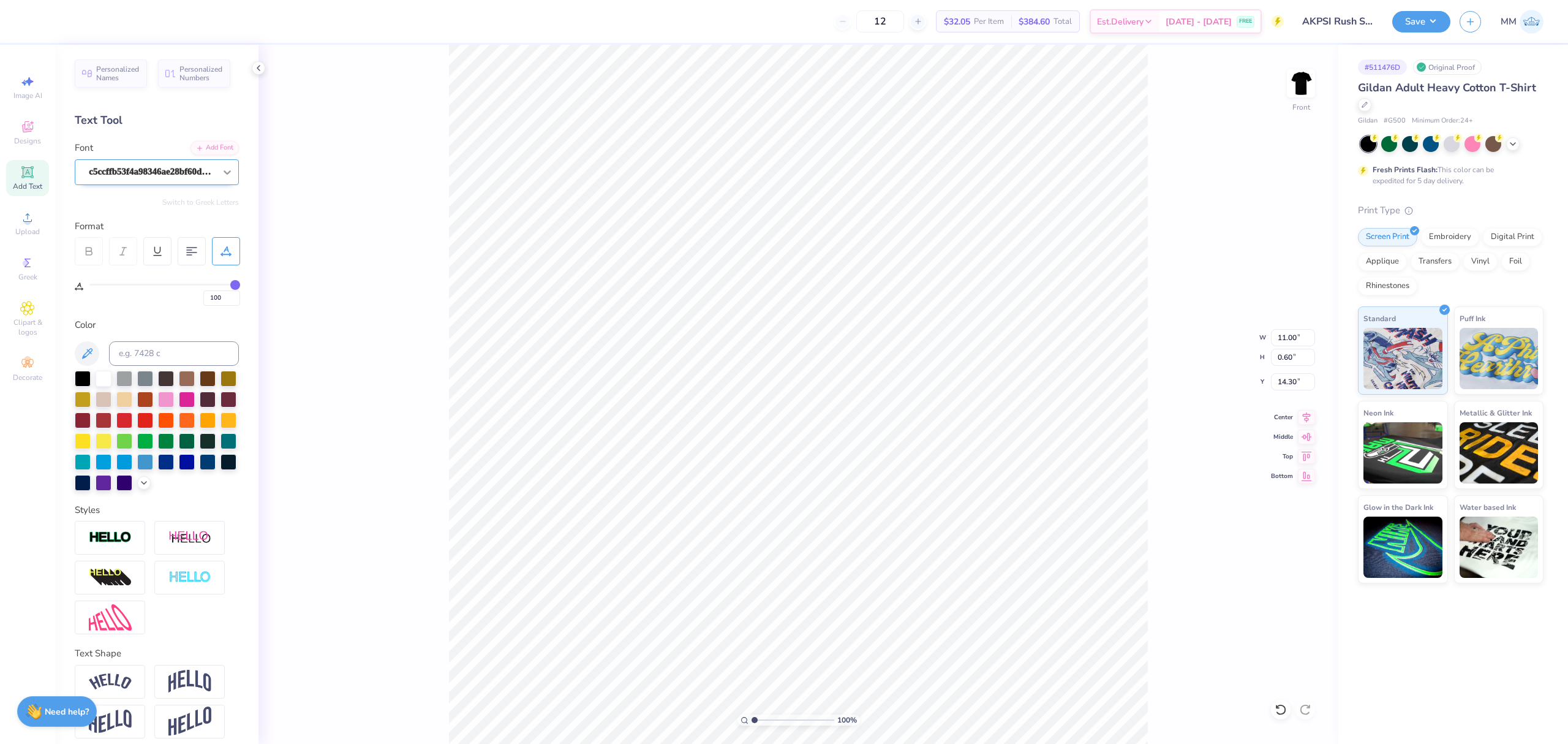
click at [221, 167] on icon at bounding box center [227, 172] width 12 height 12
click at [887, 437] on li "Copy" at bounding box center [902, 438] width 96 height 24
click at [1304, 72] on img at bounding box center [1301, 84] width 49 height 49
click at [686, 334] on li "Paste" at bounding box center [700, 334] width 96 height 24
type input "98"
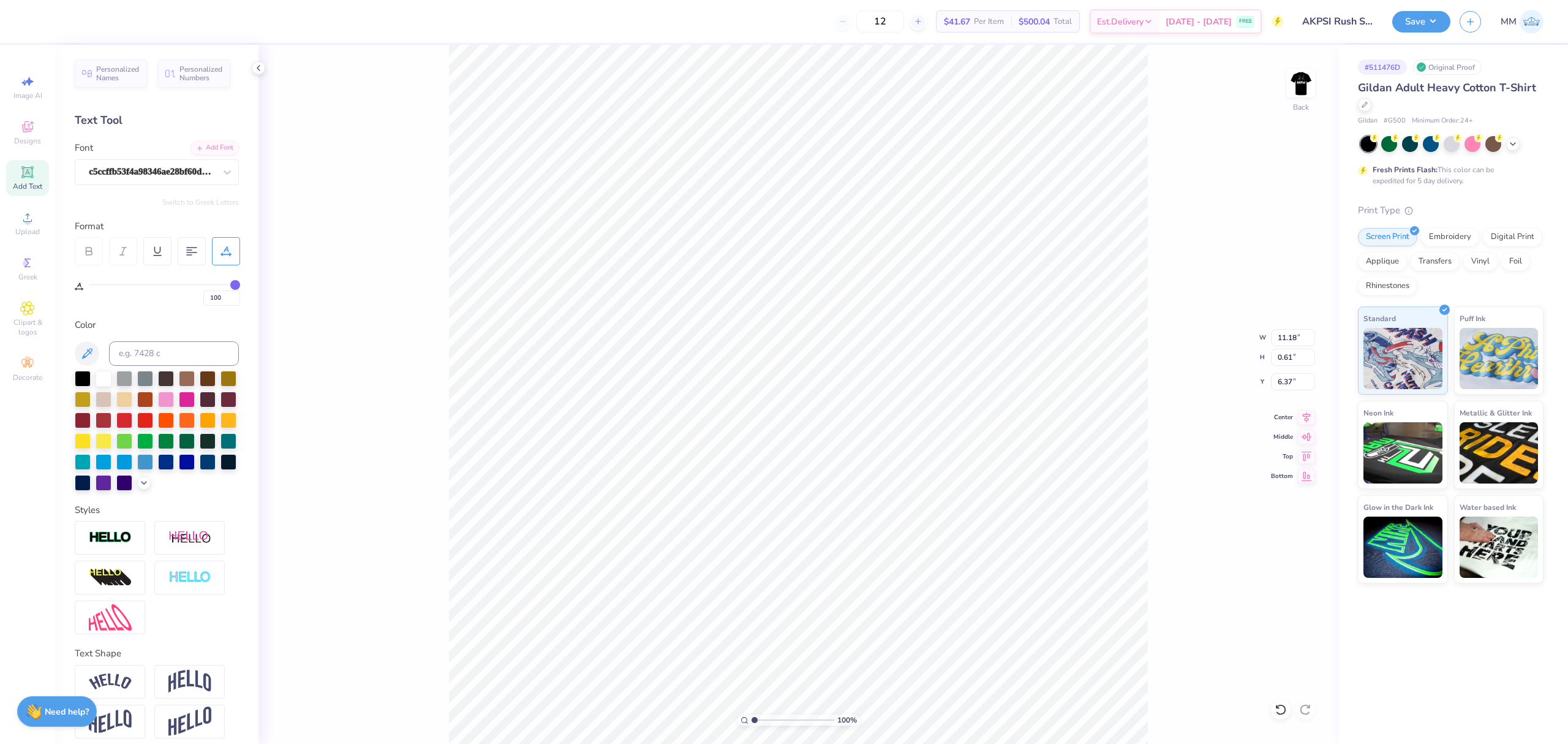
type input "98"
type input "95"
type input "90"
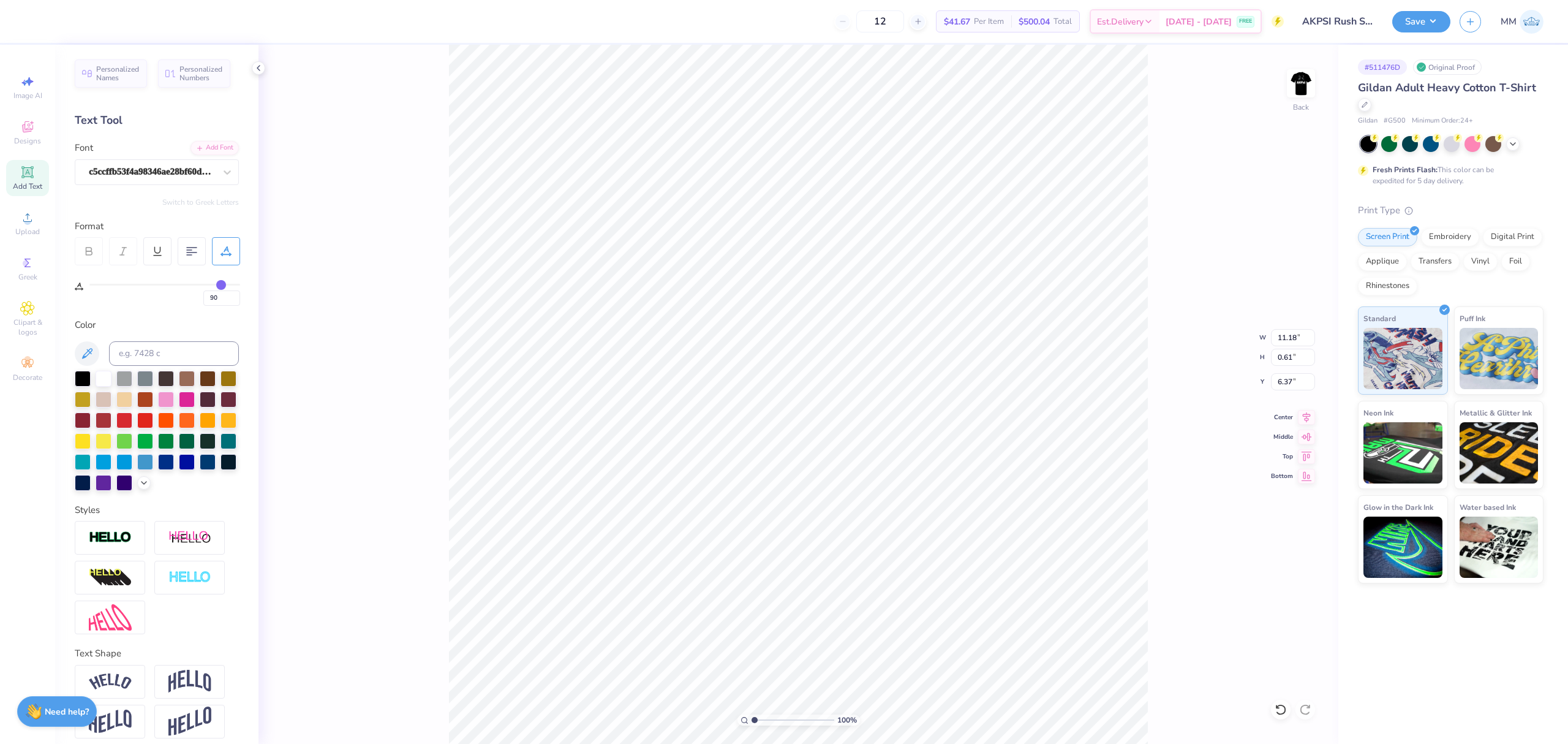
type input "83"
type input "77"
type input "71"
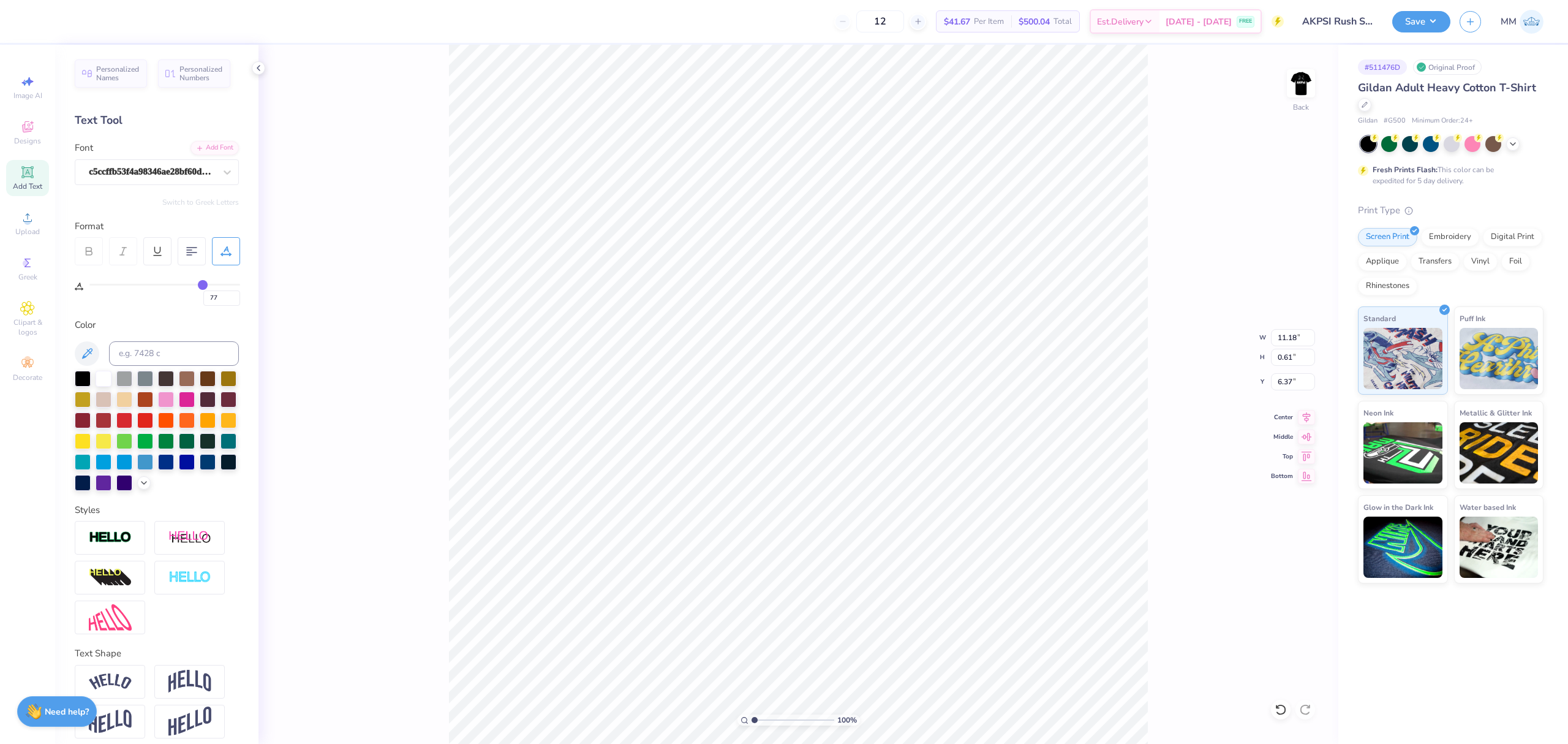
type input "71"
type input "66"
type input "63"
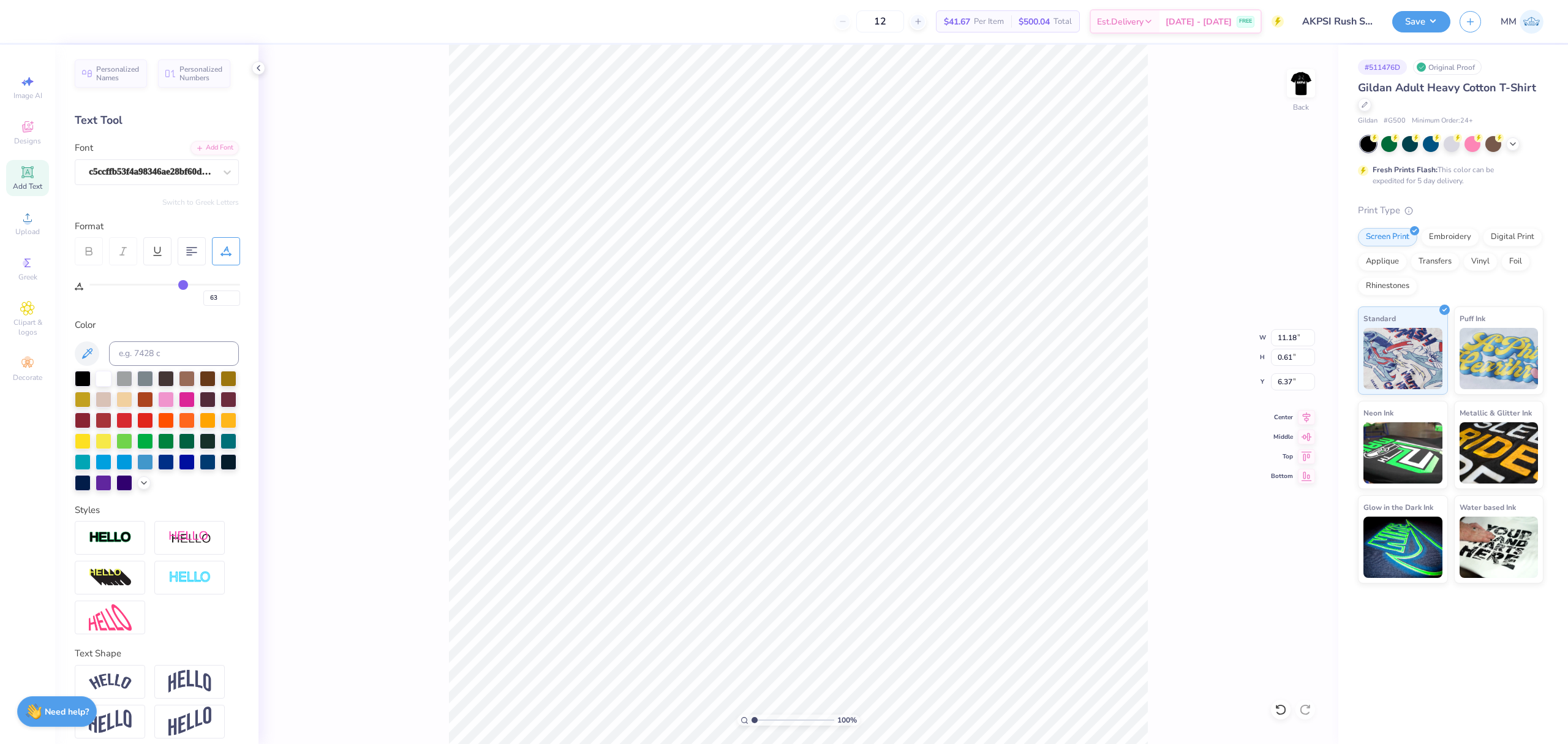
type input "59"
type input "57"
type input "54"
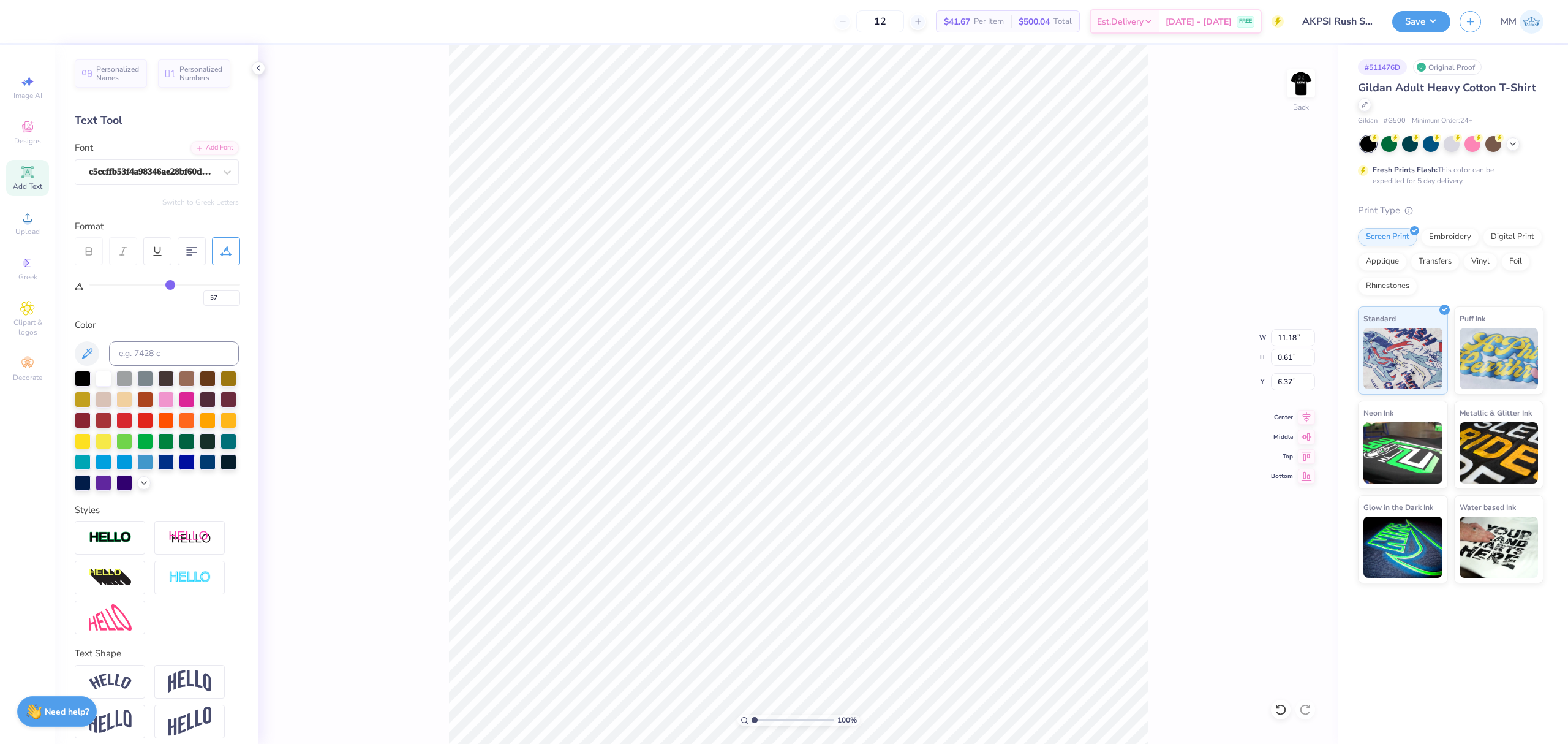
type input "54"
type input "51"
type input "50"
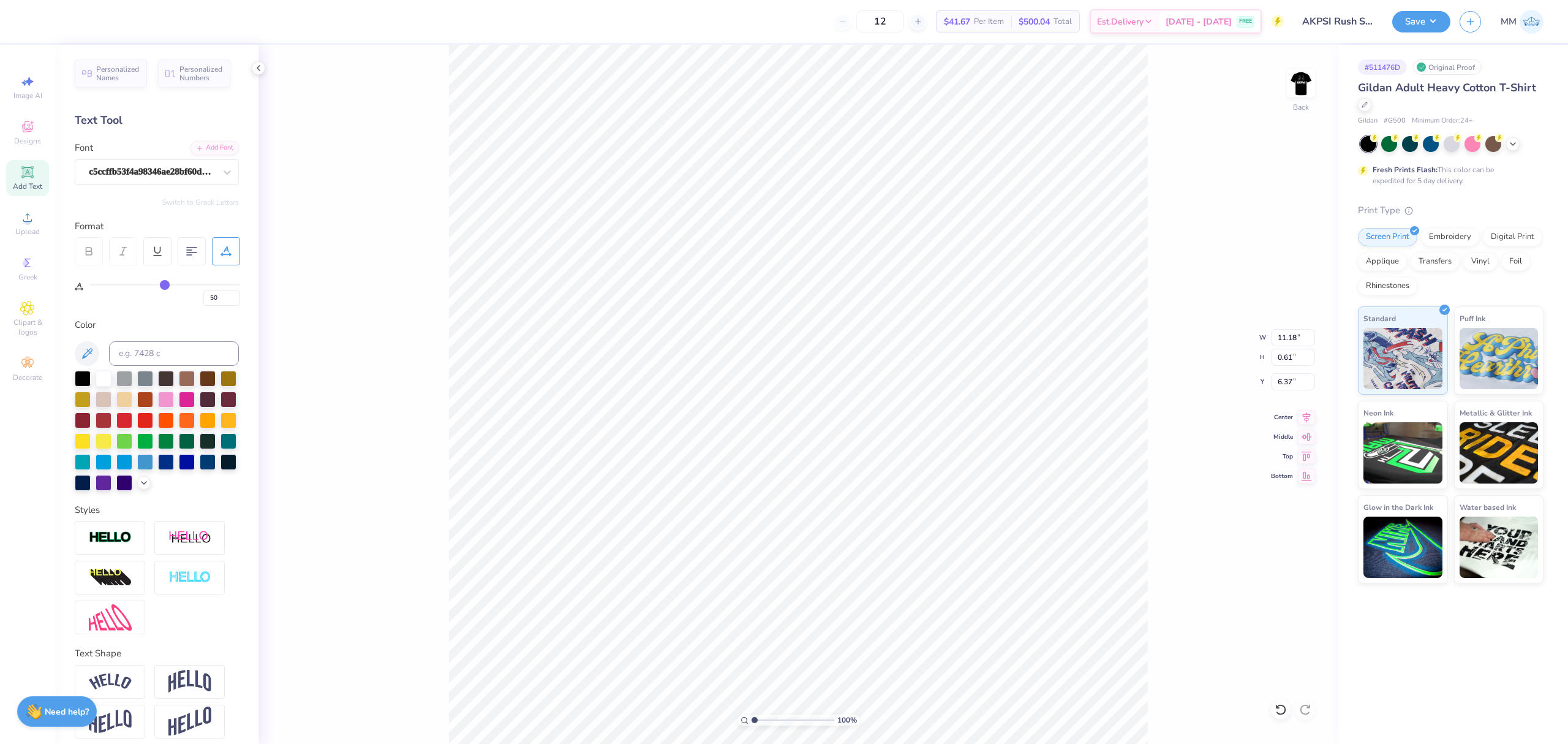
type input "49"
type input "48"
type input "47"
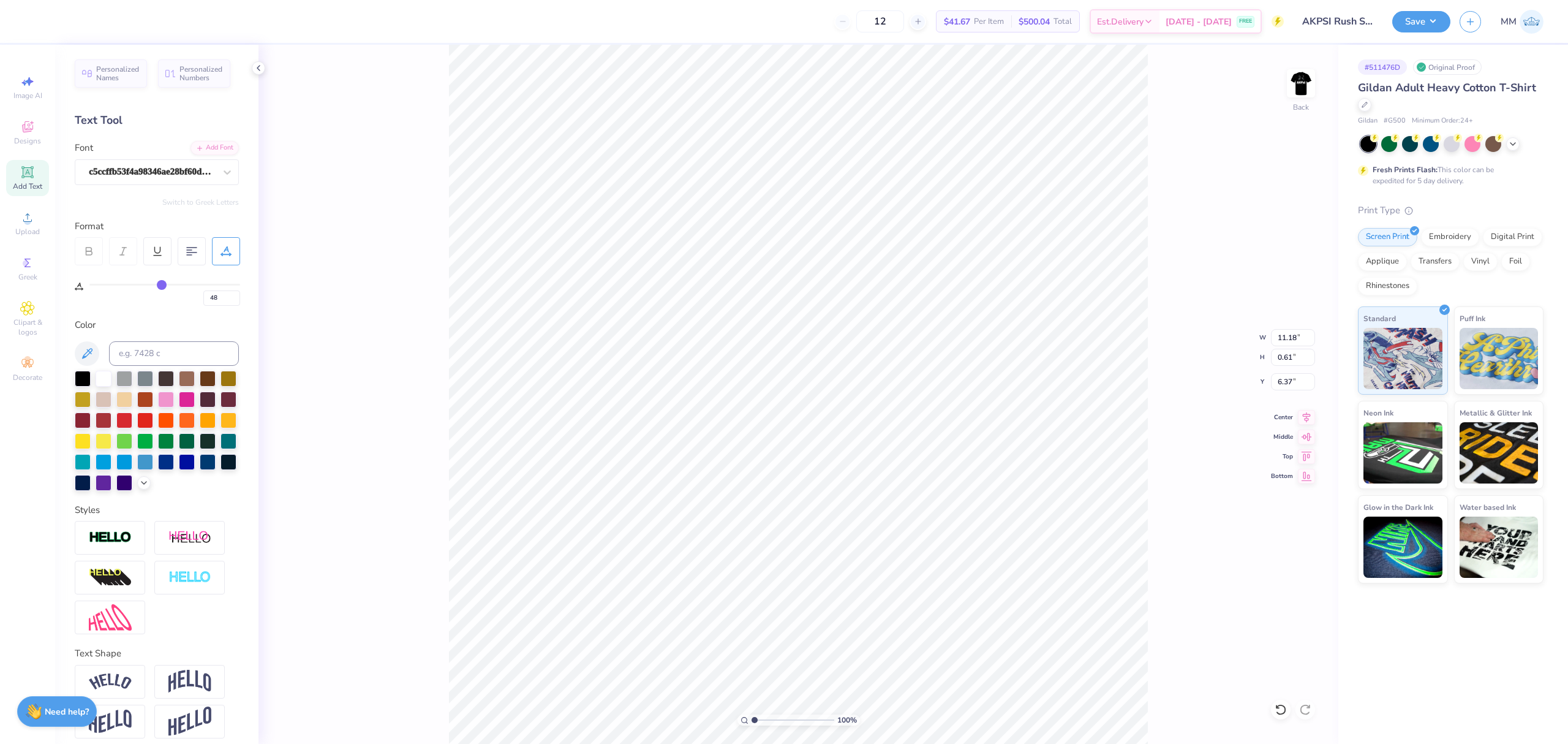
type input "47"
type input "46"
drag, startPoint x: 236, startPoint y: 282, endPoint x: 160, endPoint y: 282, distance: 76.0
type input "46"
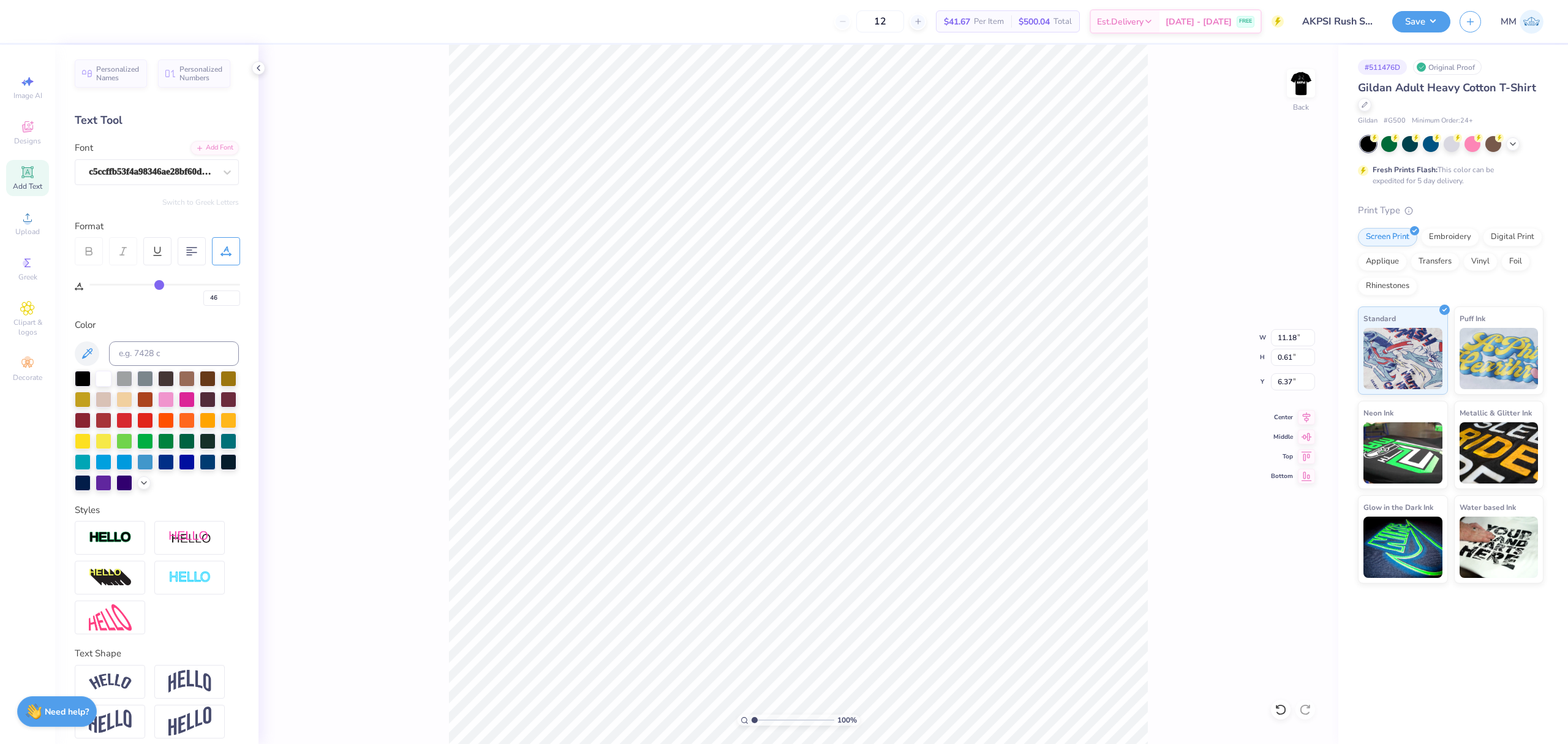
click at [160, 284] on input "range" at bounding box center [164, 285] width 151 height 2
type input "7.39"
type input "12.95"
click at [35, 217] on div "Upload" at bounding box center [27, 223] width 43 height 36
drag, startPoint x: 32, startPoint y: 181, endPoint x: 361, endPoint y: 214, distance: 330.7
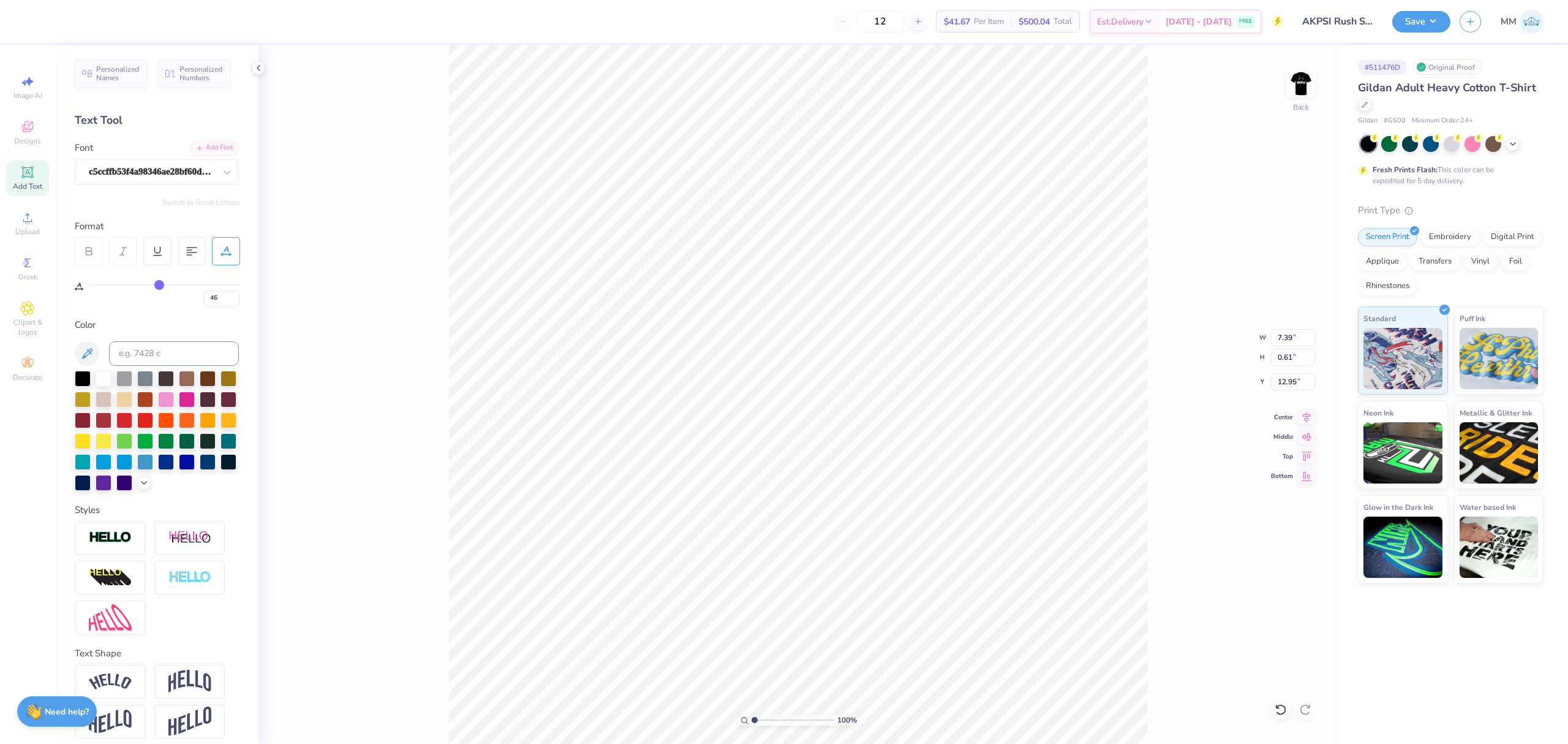
click at [32, 181] on span "Add Text" at bounding box center [28, 186] width 29 height 10
type input "6.00"
type input "1.74"
type input "12.38"
type input "0"
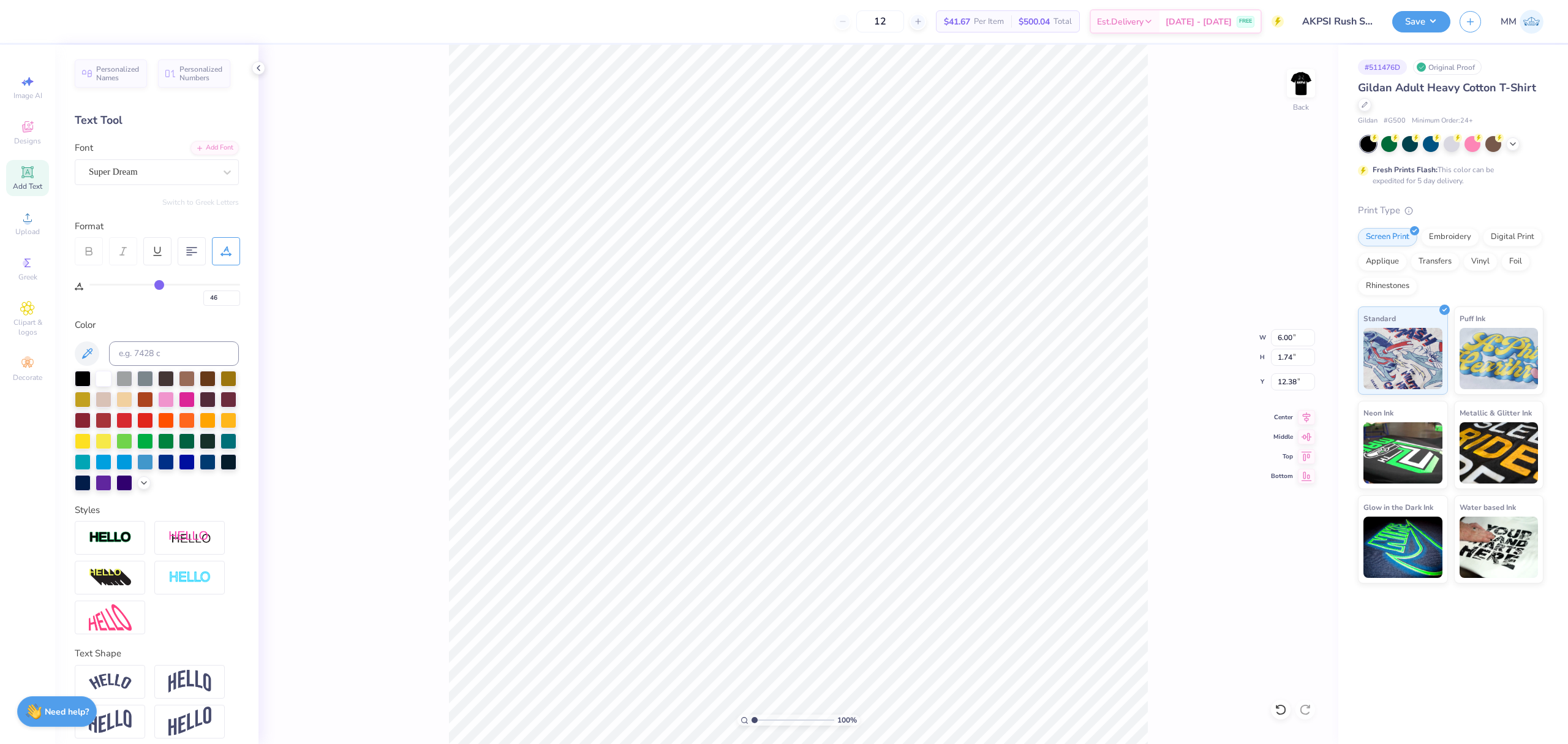
type input "0"
click at [221, 169] on icon at bounding box center [227, 172] width 12 height 12
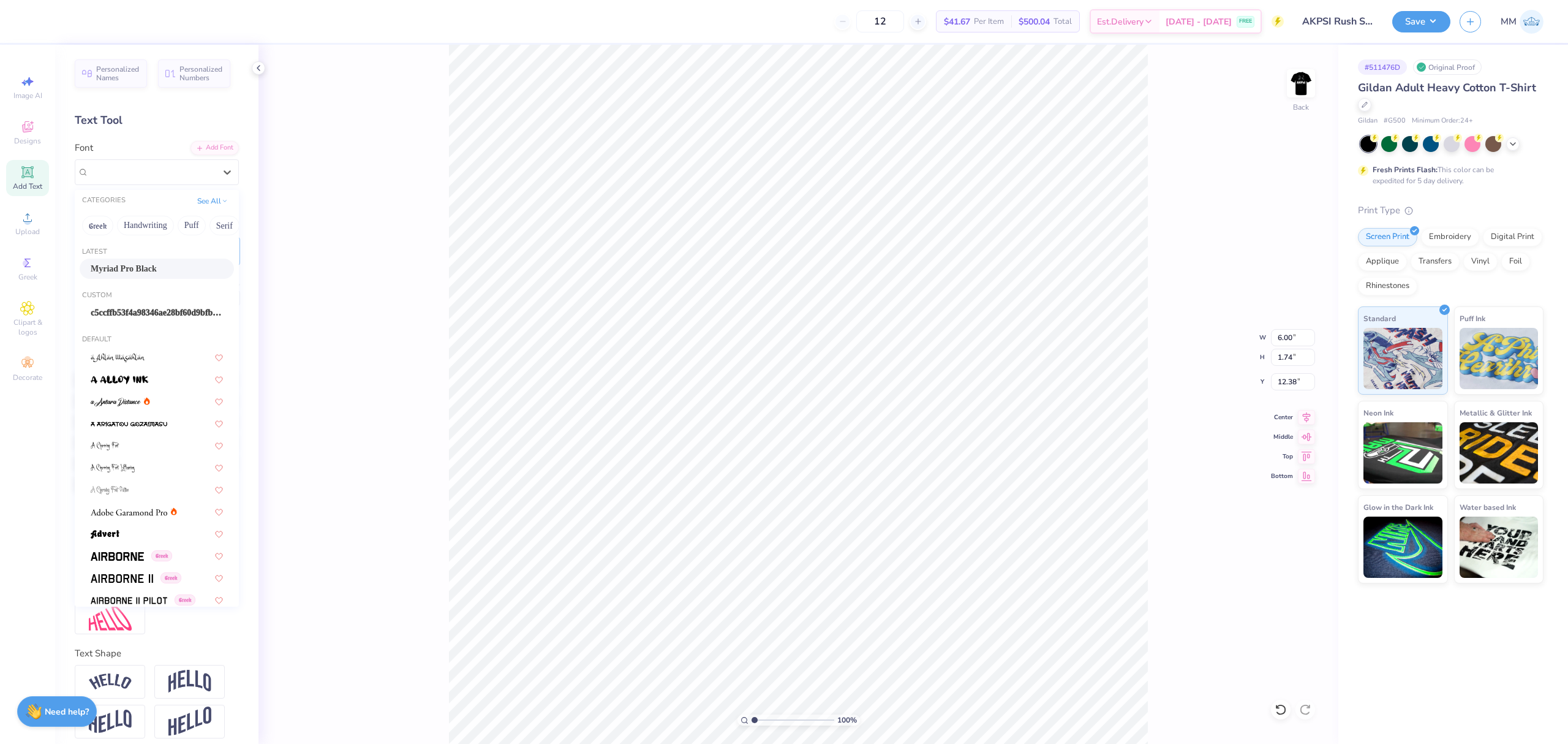
click at [147, 268] on span "Myriad Pro Black" at bounding box center [123, 269] width 66 height 13
type input "5.67"
type input "1.67"
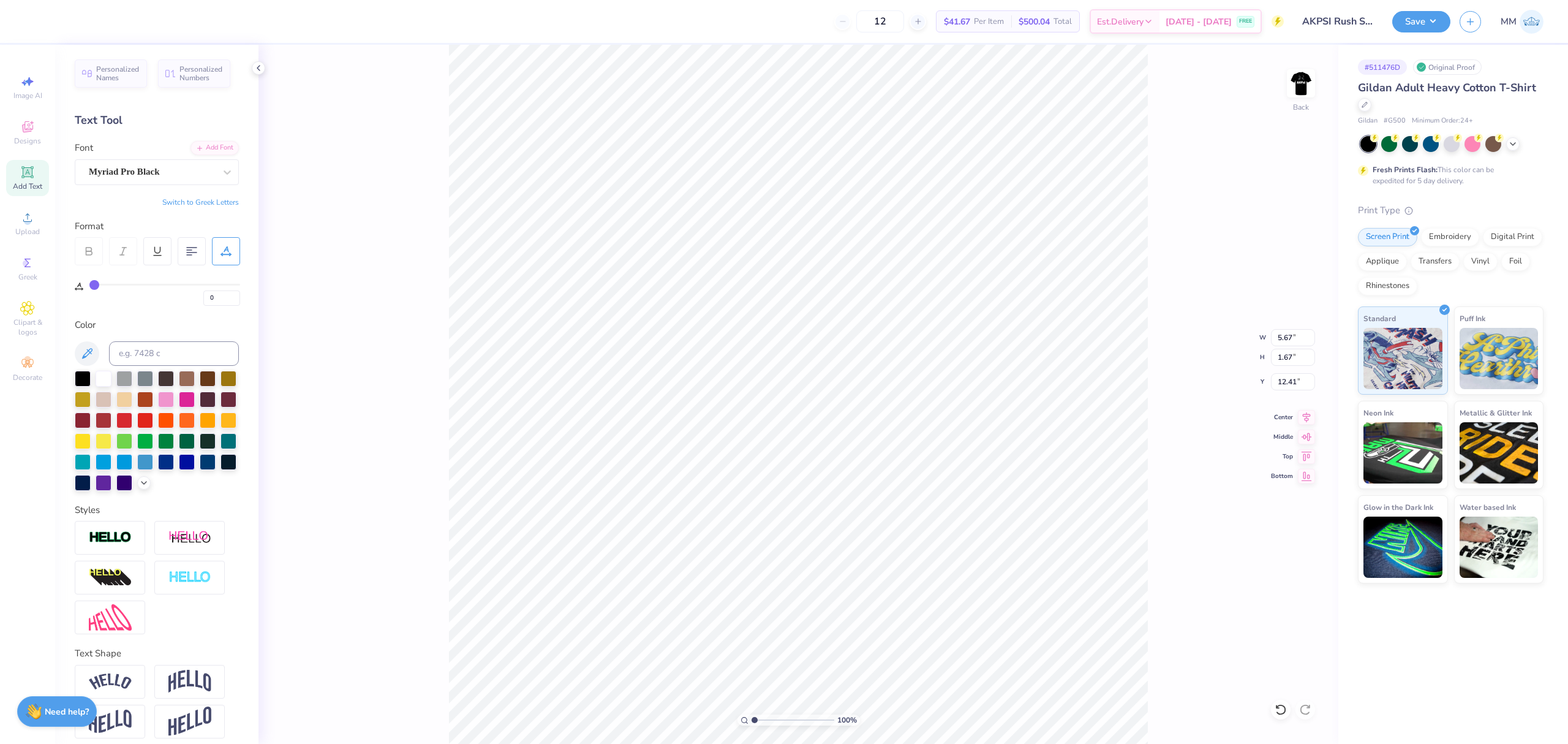
type input "10.55"
type textarea "AKY"
paste textarea
type textarea "AKY"
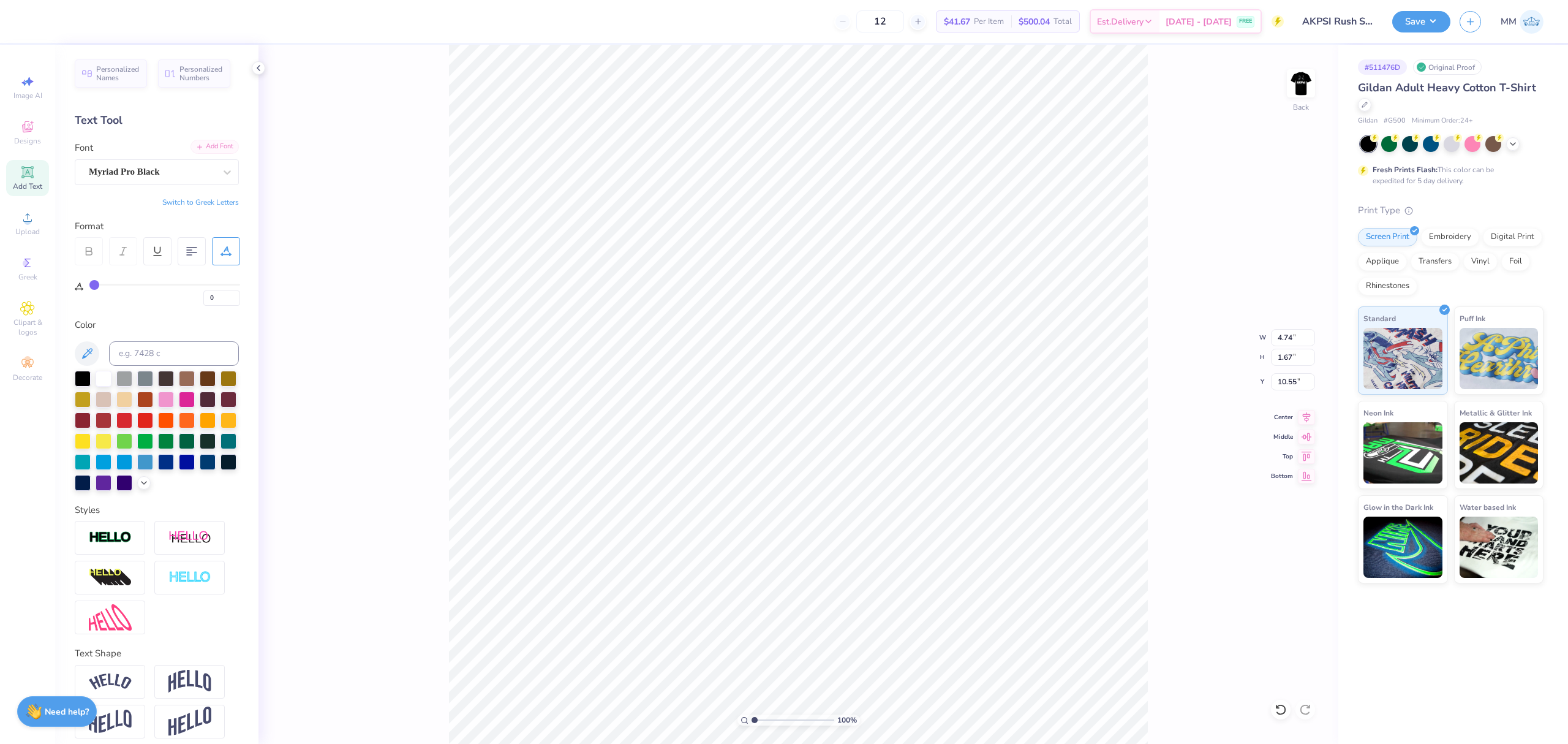
click at [208, 151] on div "Add Font" at bounding box center [215, 146] width 48 height 14
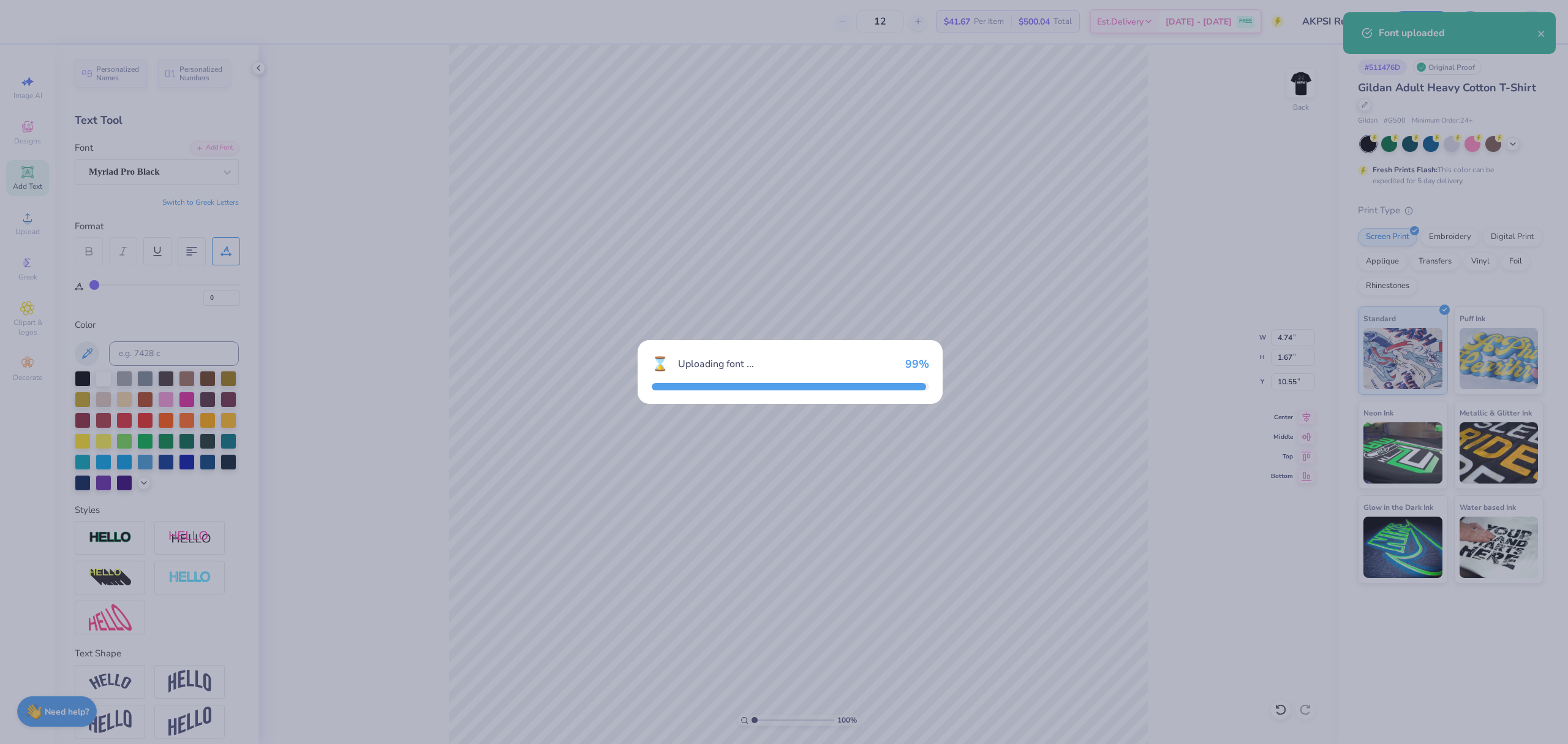
type input "8.58"
type input "1.80"
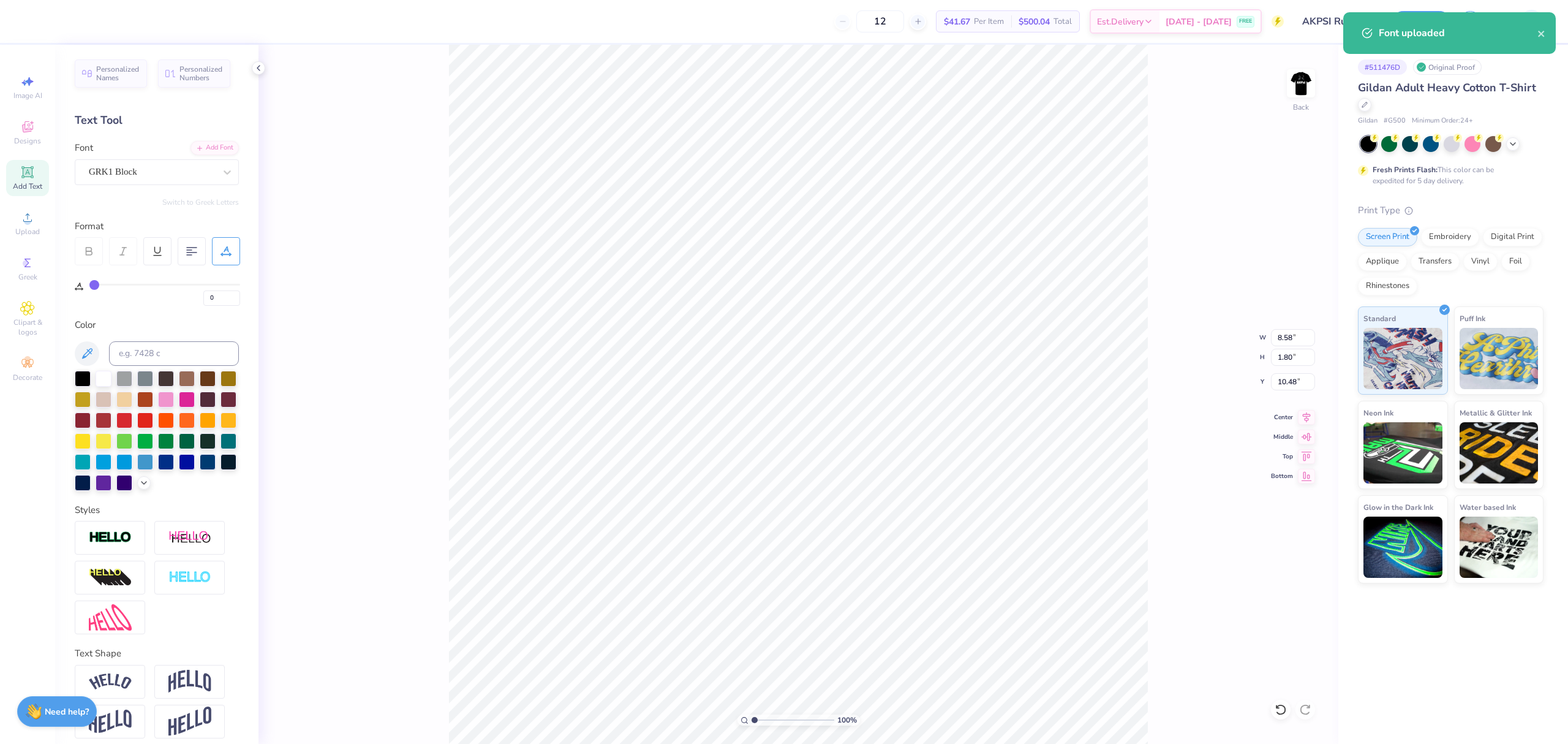
type input "10.63"
click at [1292, 335] on input "8.58" at bounding box center [1293, 337] width 44 height 17
type input "5.00"
type input "1.05"
type input "11.01"
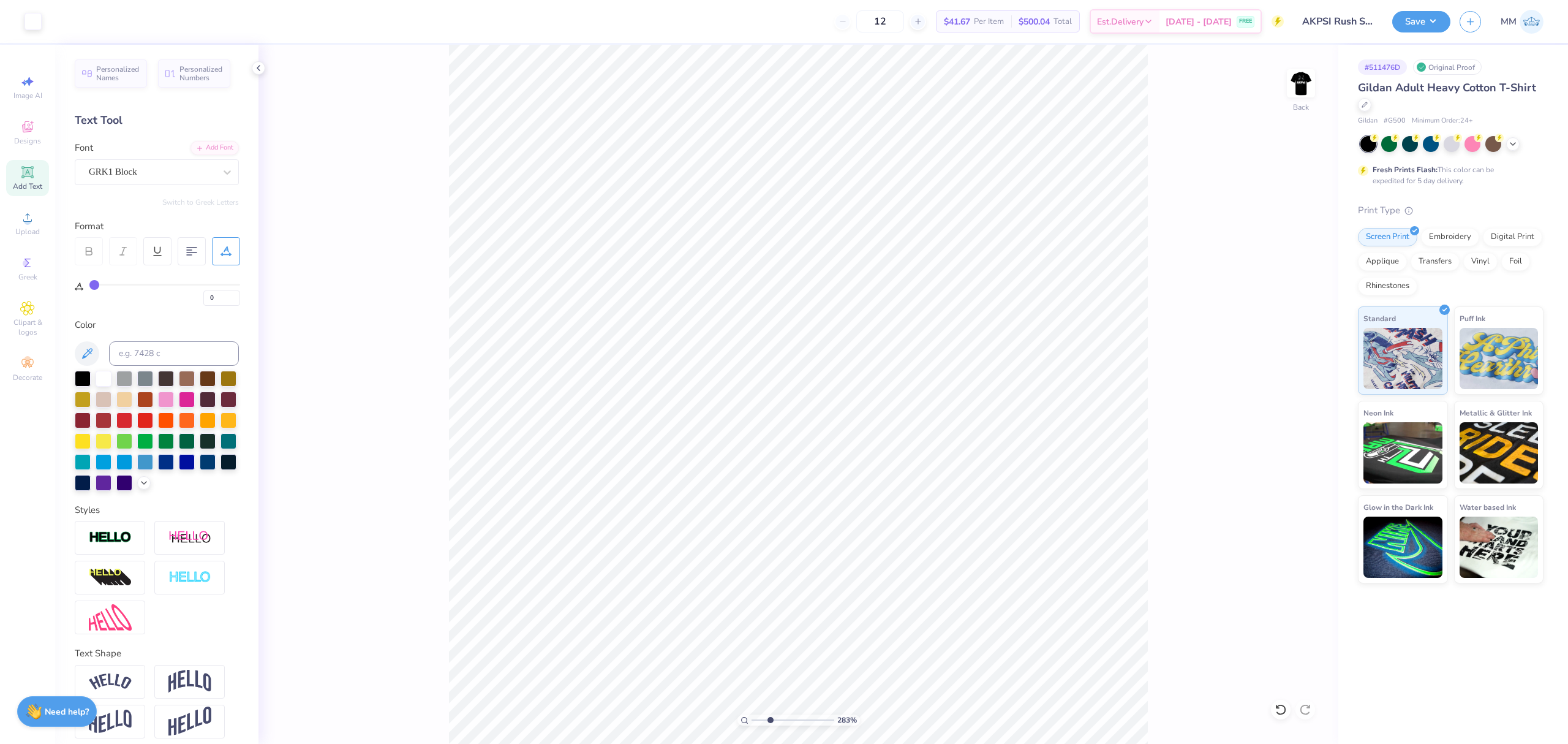
drag, startPoint x: 757, startPoint y: 719, endPoint x: 770, endPoint y: 721, distance: 13.2
type input "2.92"
click at [770, 722] on input "range" at bounding box center [792, 720] width 83 height 11
type input "46"
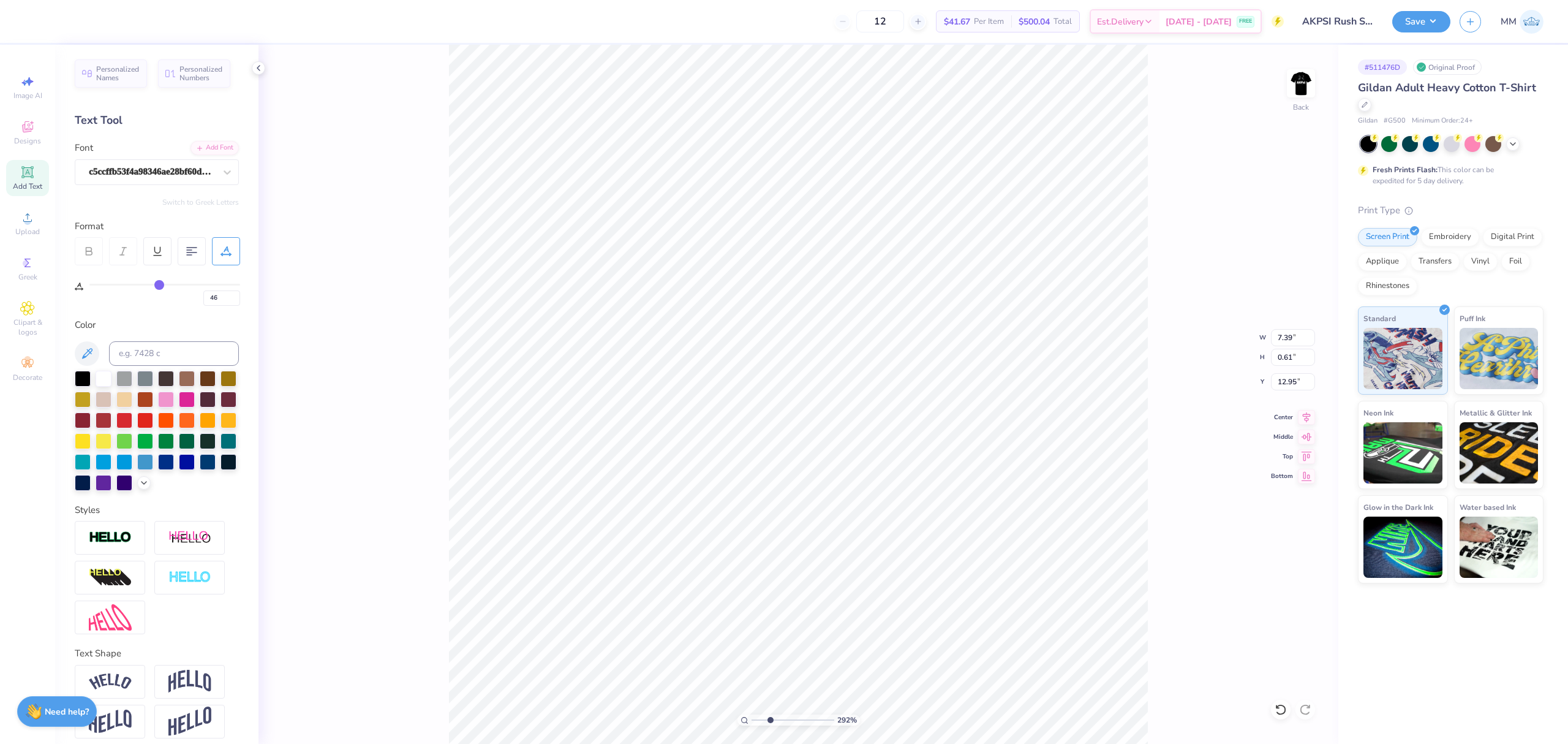
type input "43"
type input "42"
type input "41"
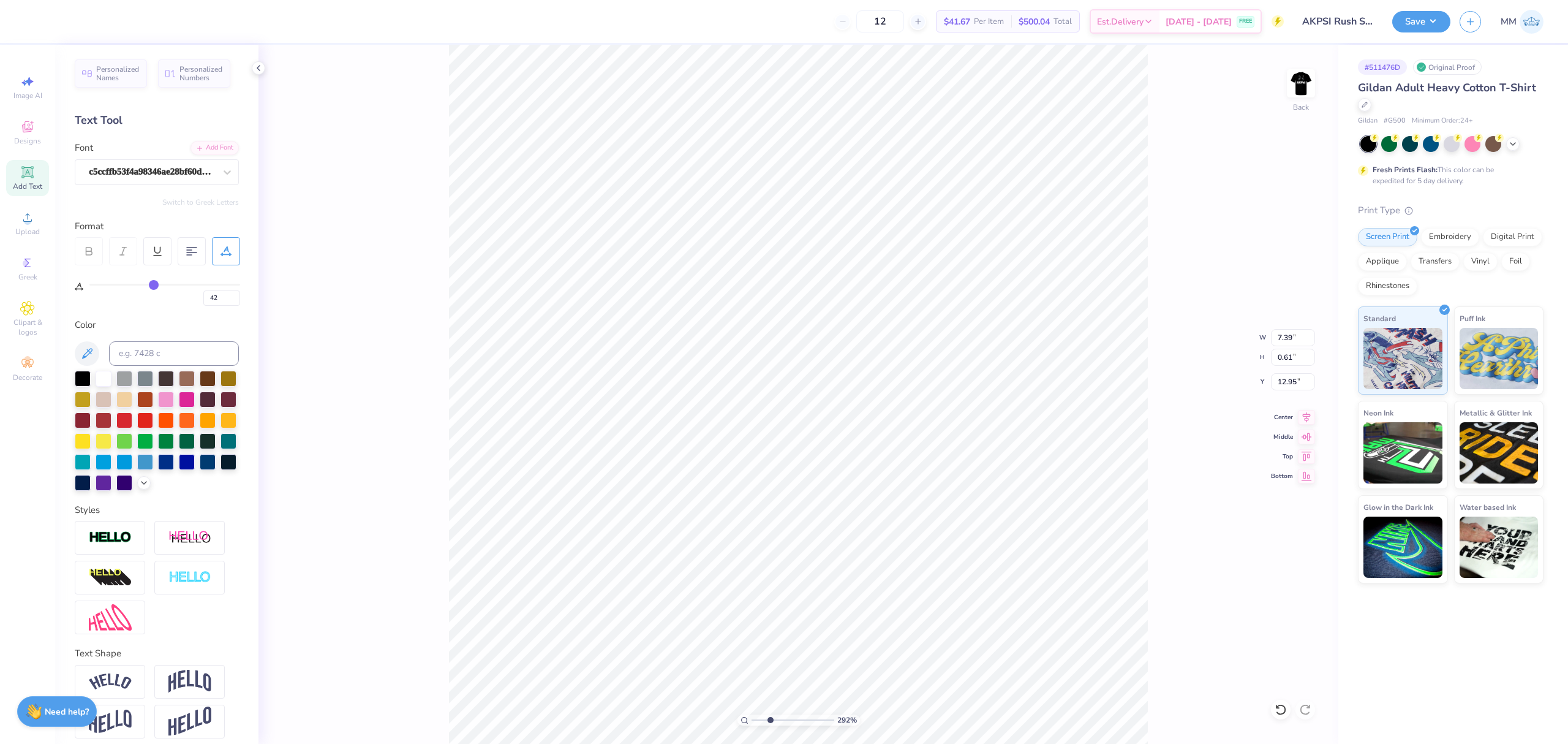
type input "41"
type input "39"
type input "36"
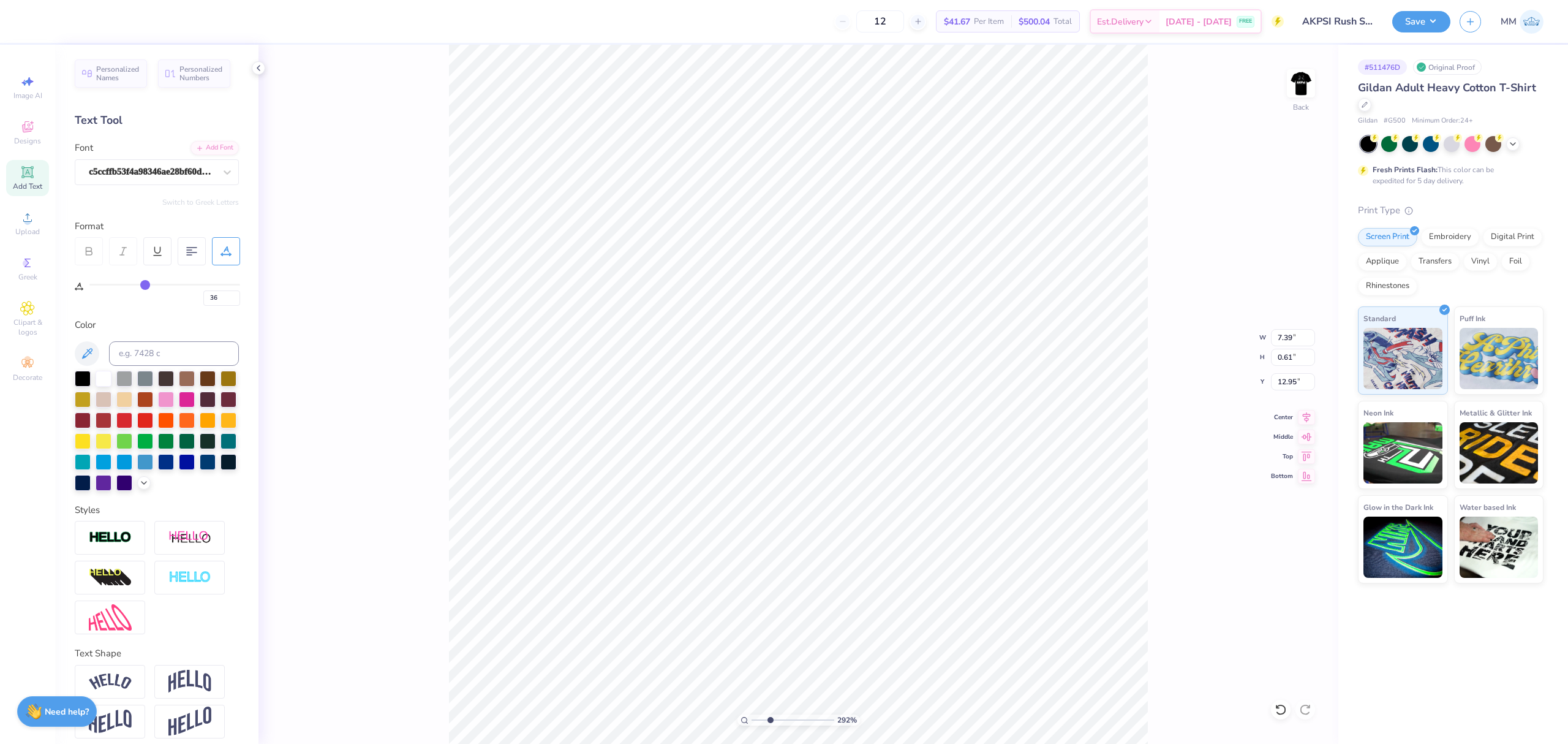
type input "34"
drag, startPoint x: 155, startPoint y: 284, endPoint x: 141, endPoint y: 282, distance: 14.1
type input "33"
click at [141, 284] on input "range" at bounding box center [164, 285] width 151 height 2
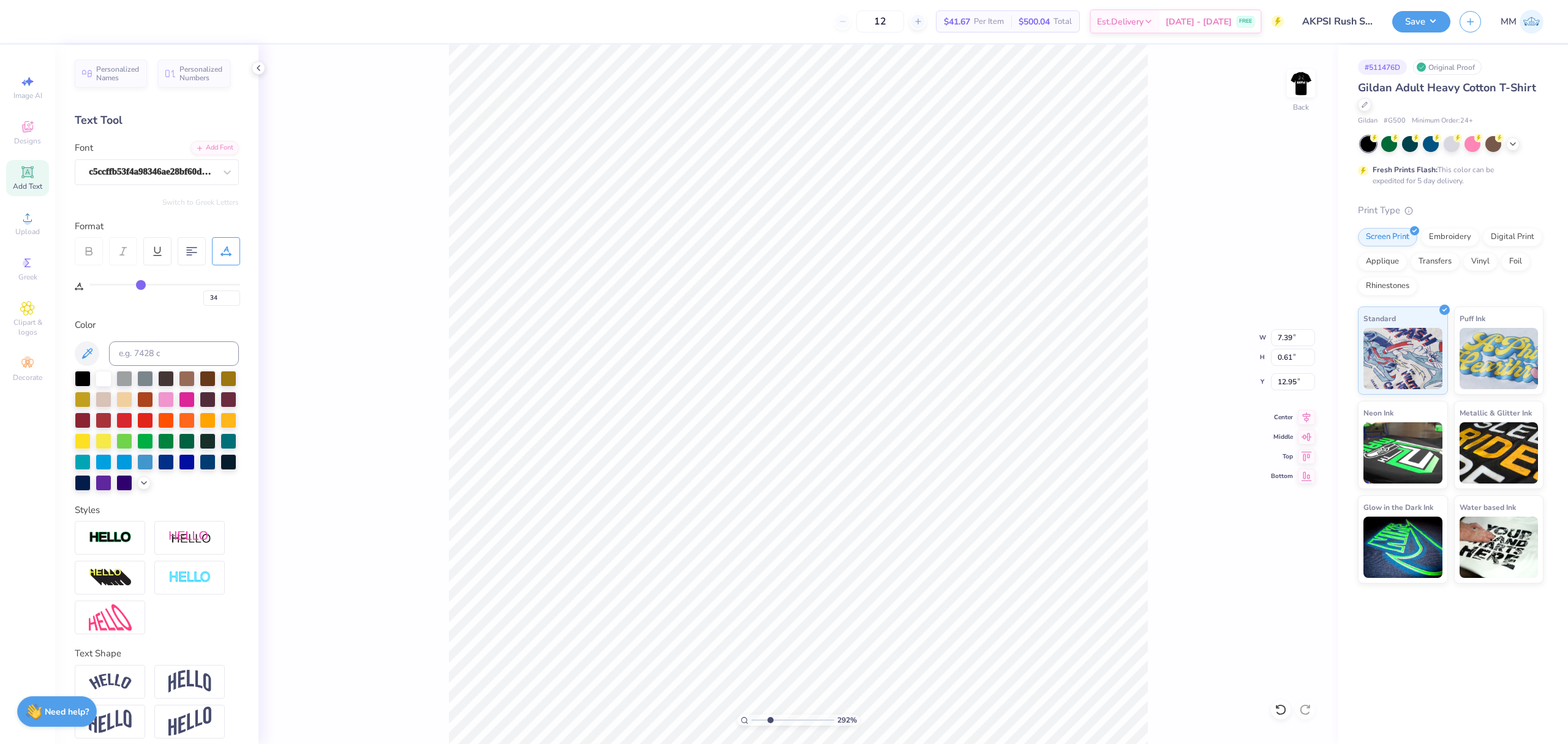
type input "33"
click at [1282, 332] on input "6.48" at bounding box center [1293, 337] width 44 height 17
type input "5.00"
type input "0.47"
type input "13.01"
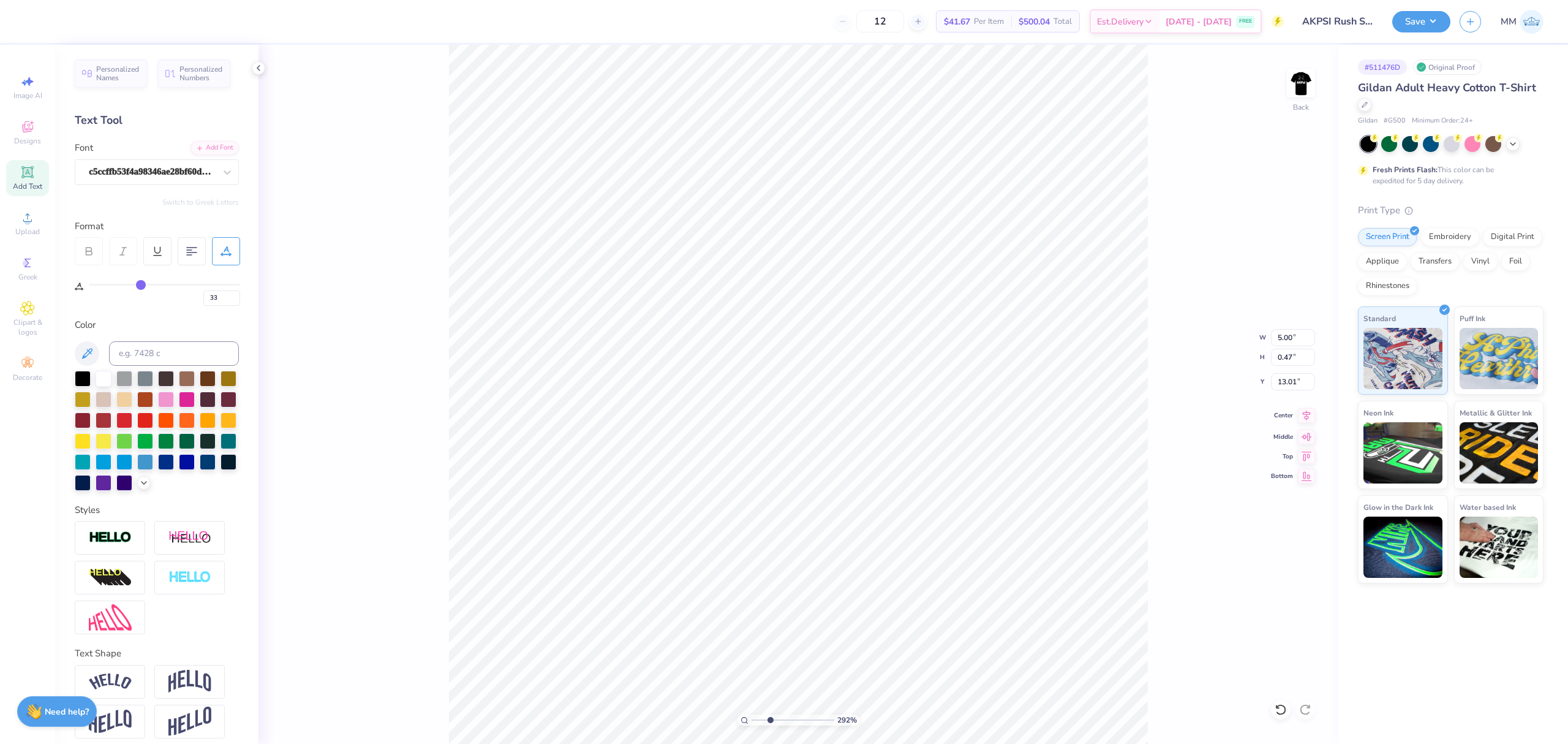
click at [1304, 418] on icon at bounding box center [1307, 415] width 8 height 10
type input "0"
click at [1308, 417] on icon at bounding box center [1307, 415] width 8 height 10
type input "11.78"
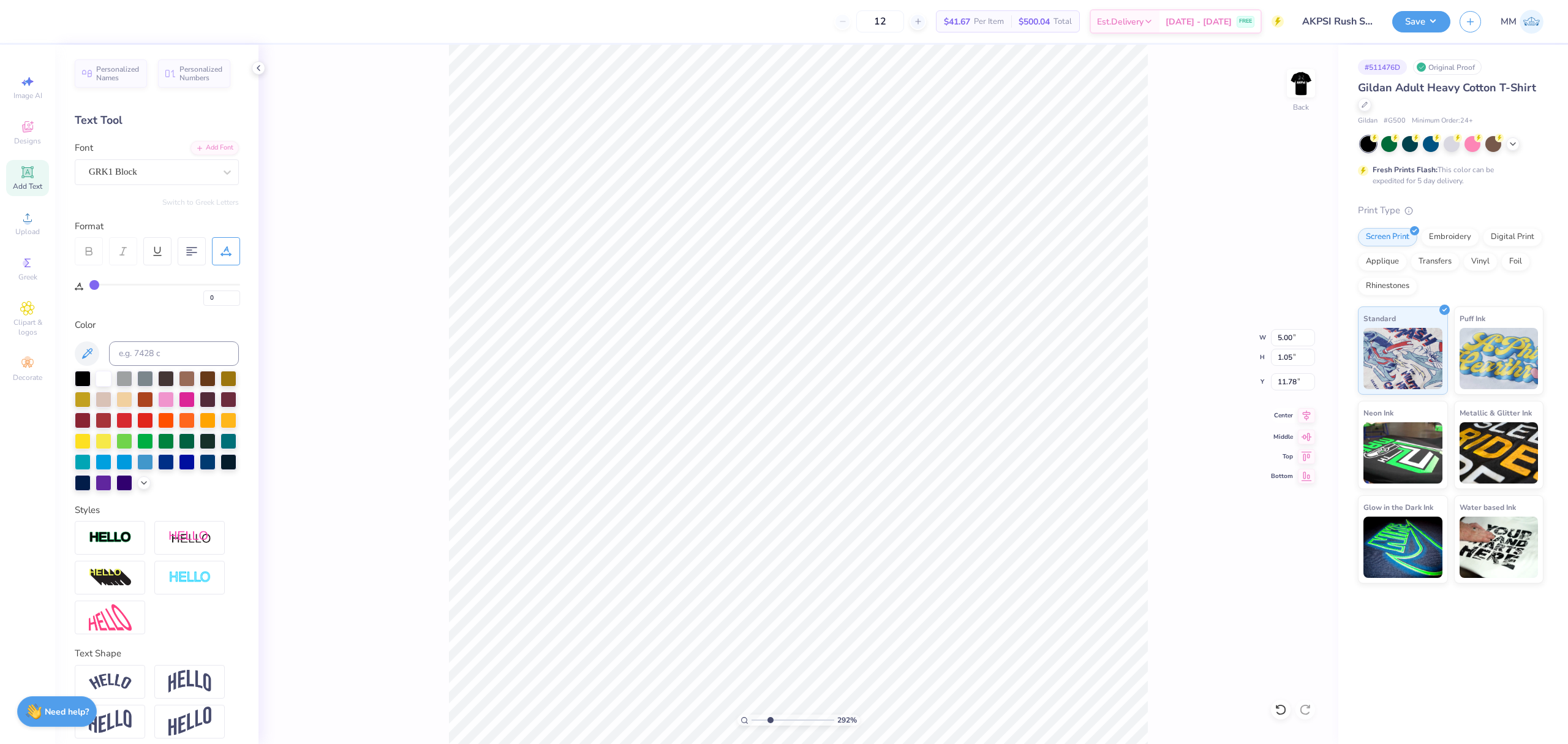
click at [1309, 415] on icon at bounding box center [1306, 414] width 17 height 14
drag, startPoint x: 773, startPoint y: 716, endPoint x: 652, endPoint y: 704, distance: 121.6
type input "1"
click at [751, 715] on input "range" at bounding box center [792, 720] width 83 height 11
click at [1284, 332] on input "5.00" at bounding box center [1293, 337] width 44 height 17
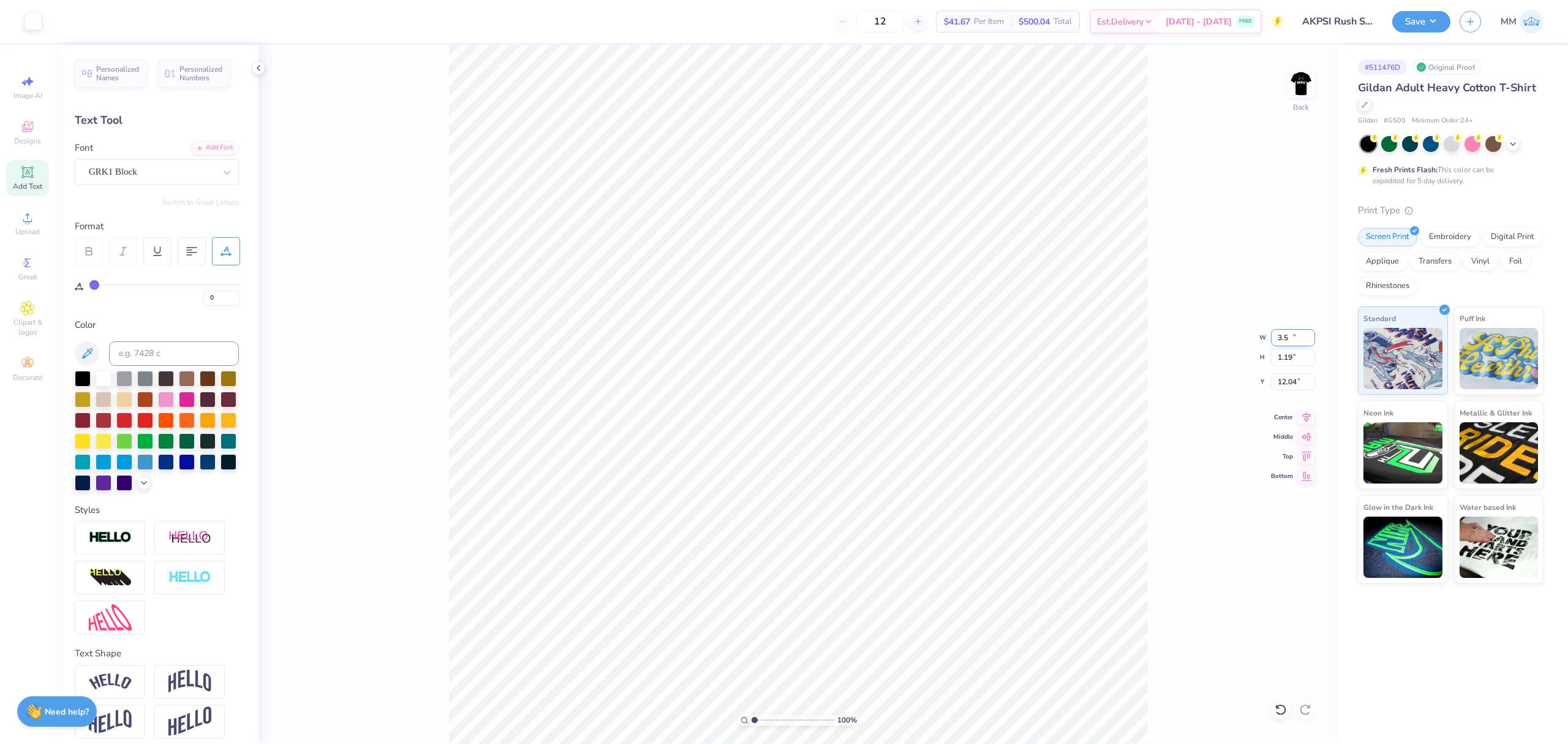
type input "3.50"
type input "1.19"
click at [1287, 380] on input "3.16" at bounding box center [1293, 382] width 44 height 17
type input "3.00"
click at [1297, 88] on img at bounding box center [1301, 84] width 49 height 49
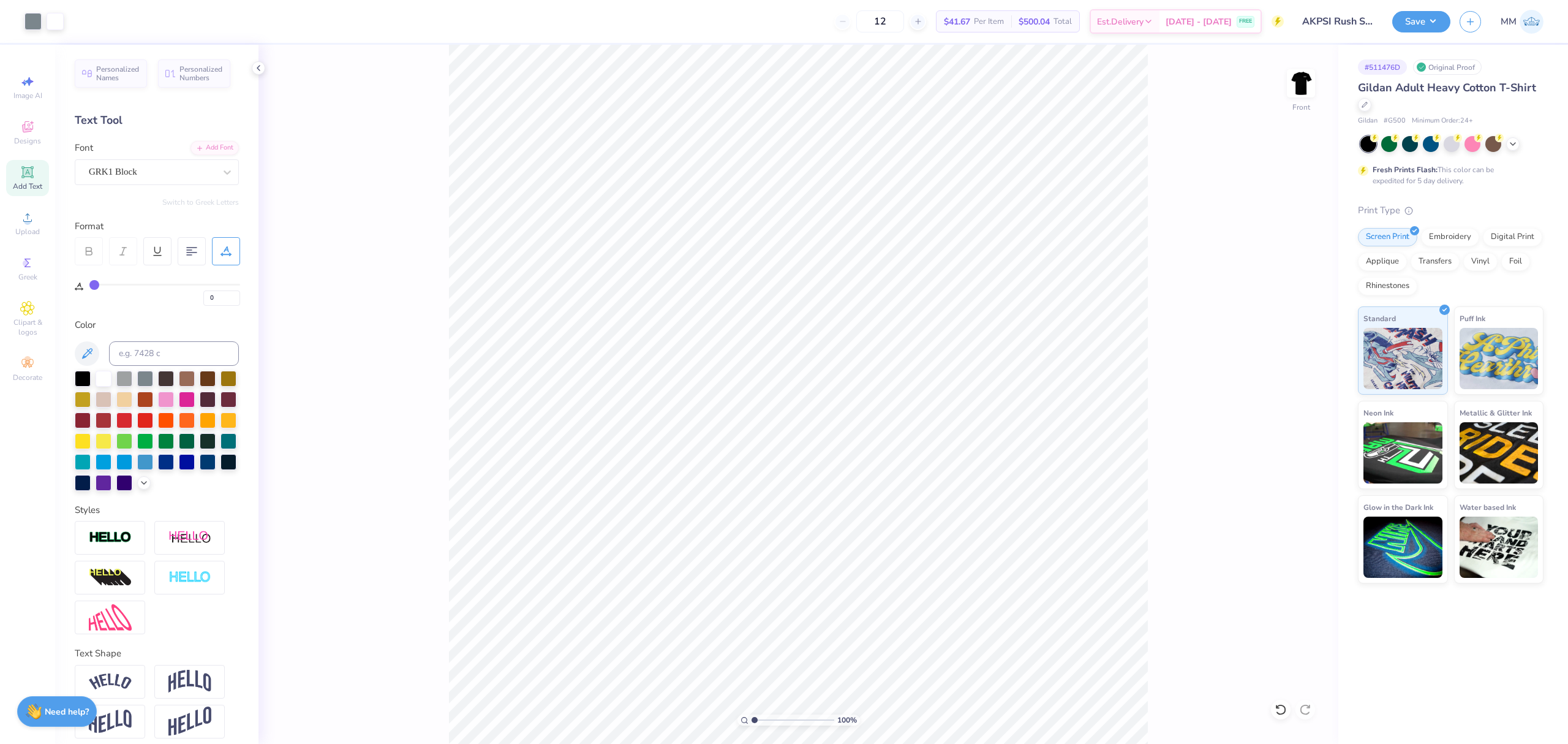
click at [333, 181] on div "100 % Front" at bounding box center [798, 394] width 1080 height 699
click at [1402, 29] on button "Save" at bounding box center [1421, 20] width 58 height 22
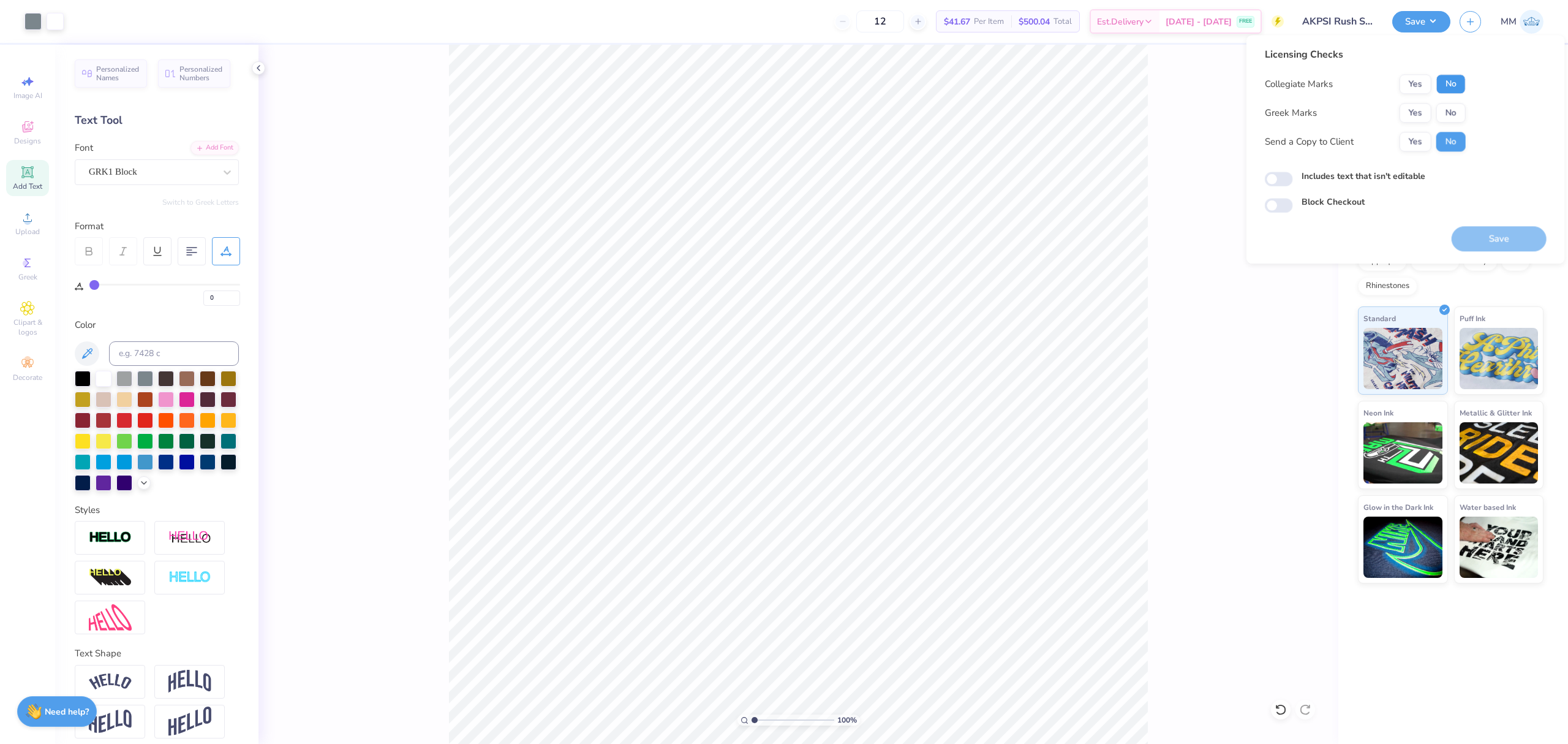
click at [1450, 79] on button "No" at bounding box center [1450, 84] width 29 height 20
click at [1417, 118] on button "Yes" at bounding box center [1415, 112] width 32 height 20
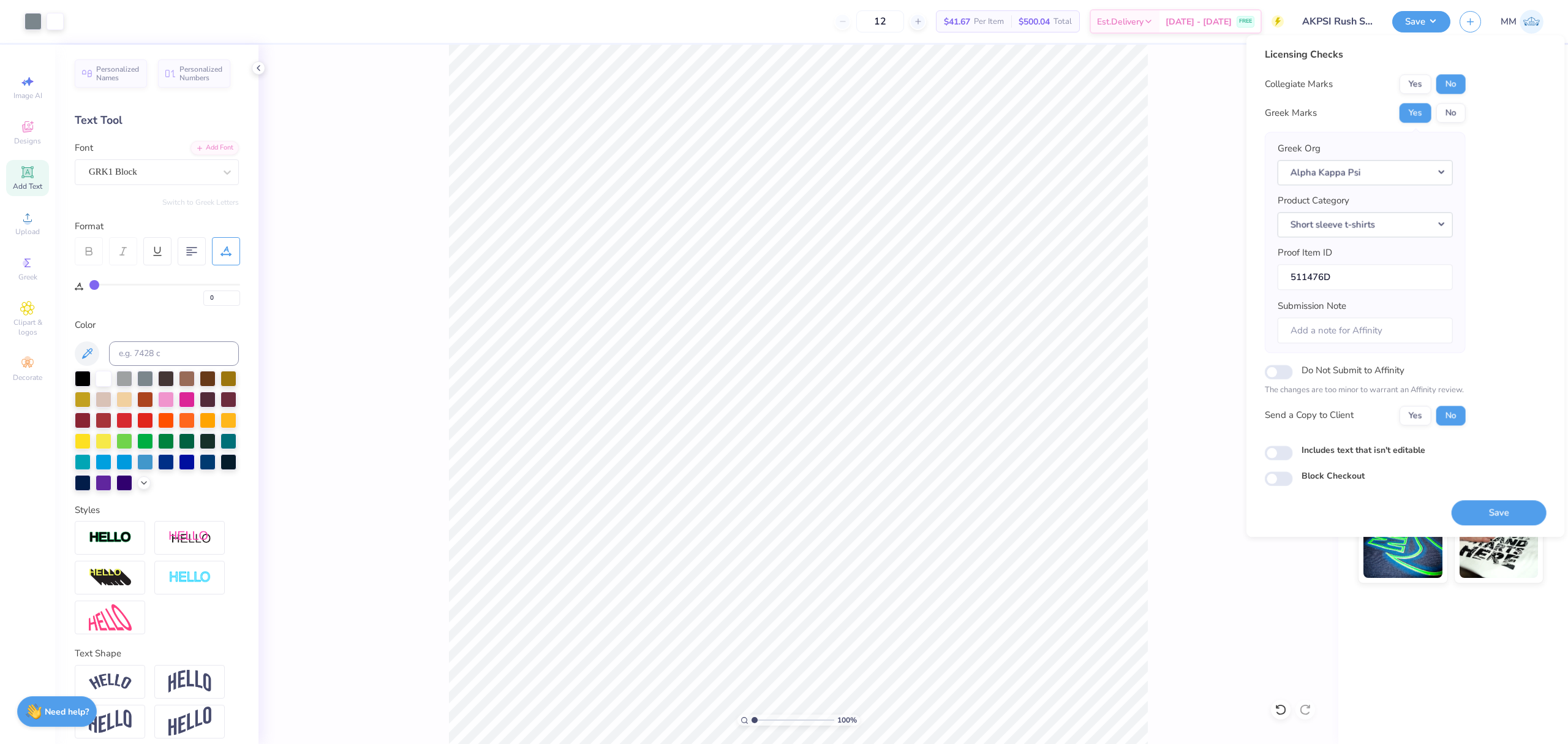
click at [1335, 451] on label "Includes text that isn't editable" at bounding box center [1363, 450] width 123 height 13
click at [1293, 451] on input "Includes text that isn't editable" at bounding box center [1279, 452] width 28 height 14
click at [1276, 453] on input "Includes text that isn't editable" at bounding box center [1279, 452] width 28 height 14
checkbox input "false"
click at [1472, 510] on button "Save" at bounding box center [1499, 512] width 95 height 25
